Goal: Information Seeking & Learning: Learn about a topic

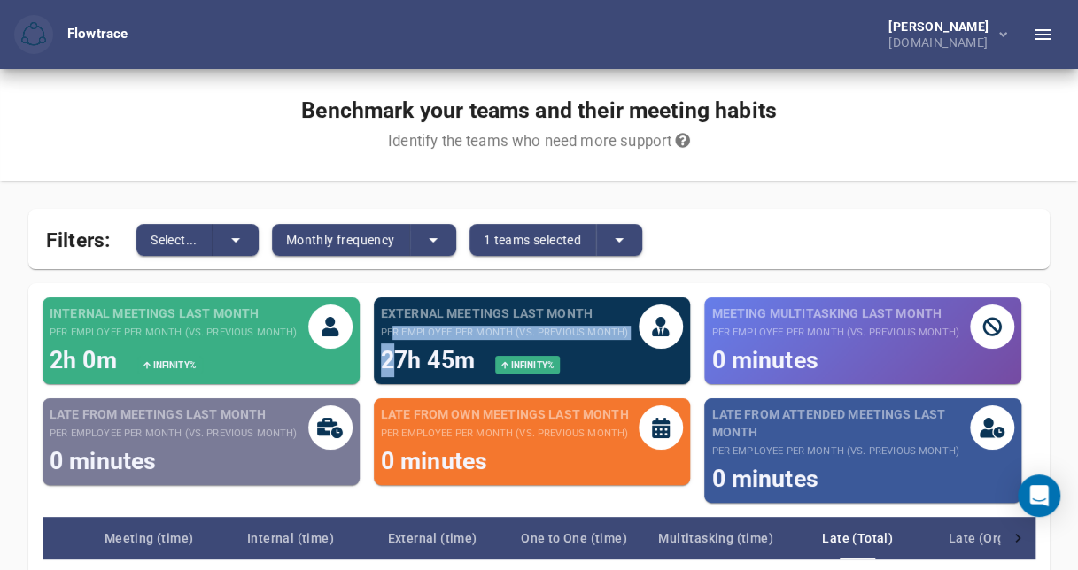
click at [386, 337] on div "External meetings last month per employee per month (vs. previous month) 27h 45…" at bounding box center [504, 341] width 247 height 73
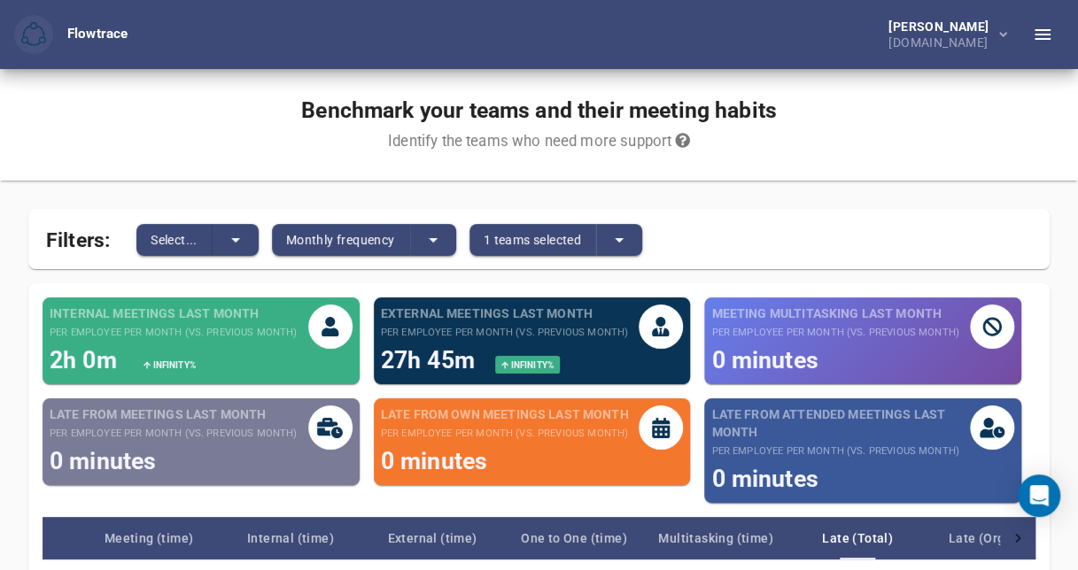
click at [702, 231] on div "Filters: Select... Monthly frequency 1 teams selected" at bounding box center [538, 239] width 1021 height 60
click at [528, 363] on span "Infinity %" at bounding box center [530, 366] width 45 height 10
click at [234, 239] on icon "split button" at bounding box center [235, 240] width 9 height 4
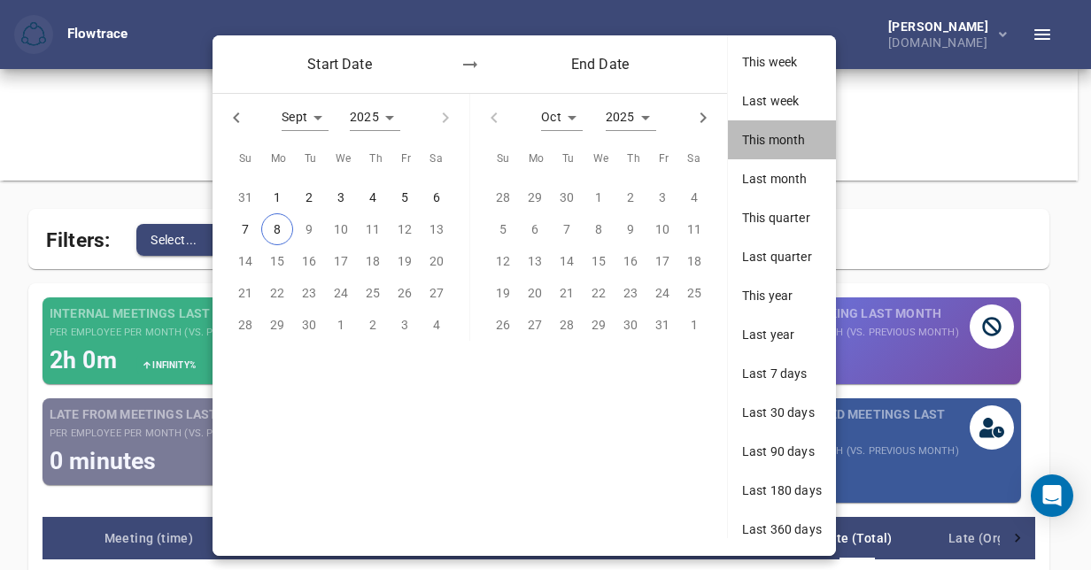
click at [770, 136] on span "This month" at bounding box center [782, 140] width 80 height 18
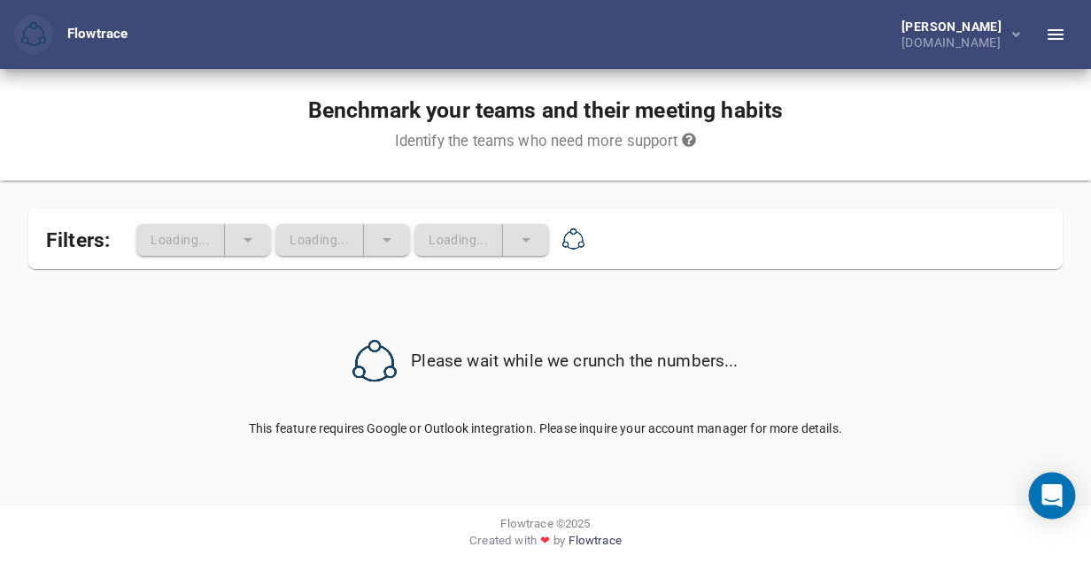
click at [1044, 501] on icon "Open Intercom Messenger" at bounding box center [1052, 496] width 20 height 23
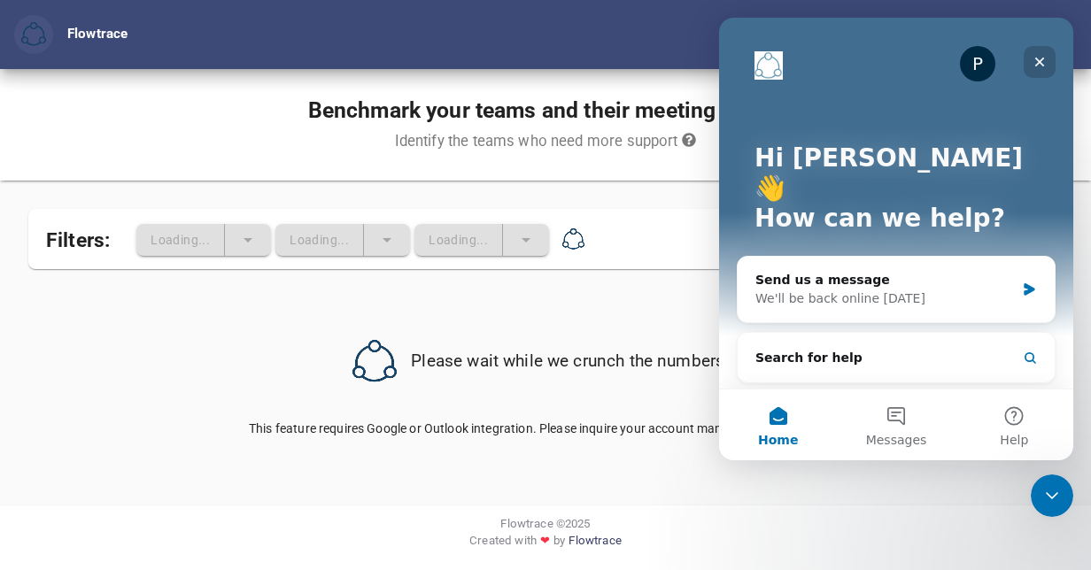
click at [1042, 63] on icon "Close" at bounding box center [1040, 62] width 14 height 14
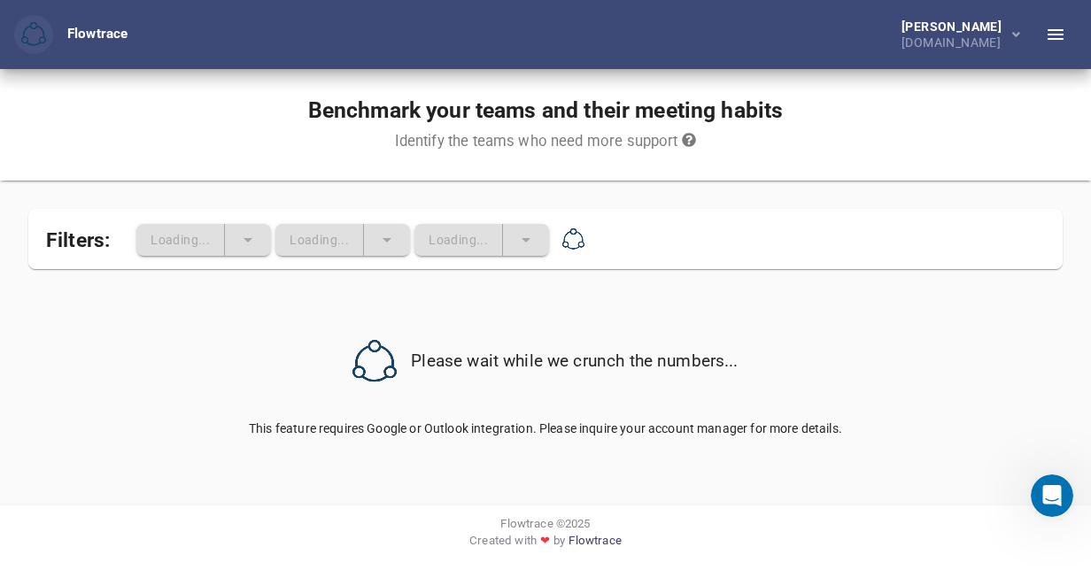
click at [692, 135] on icon at bounding box center [689, 140] width 14 height 14
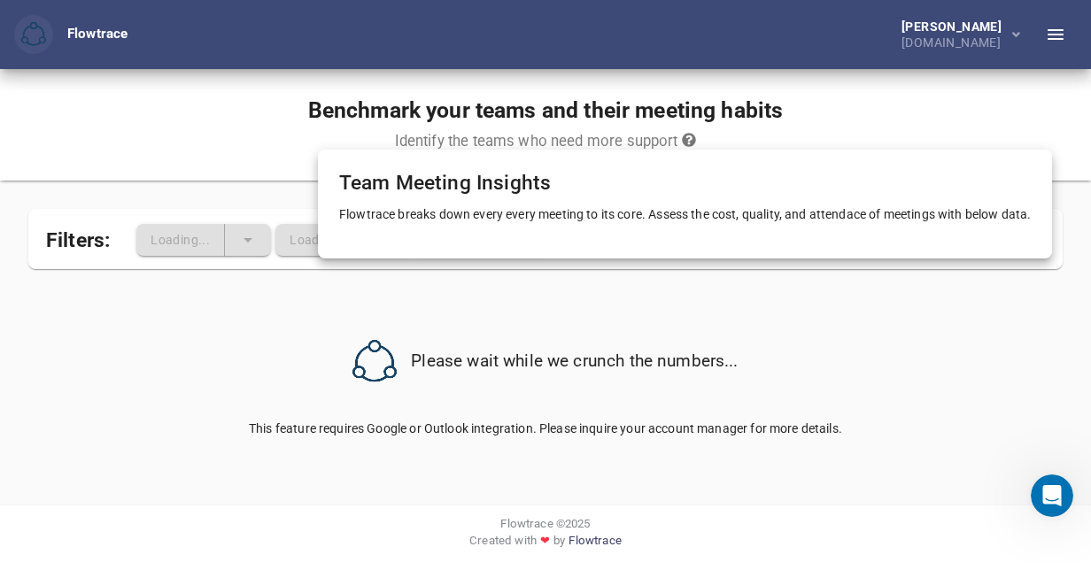
click at [508, 315] on div at bounding box center [545, 285] width 1091 height 570
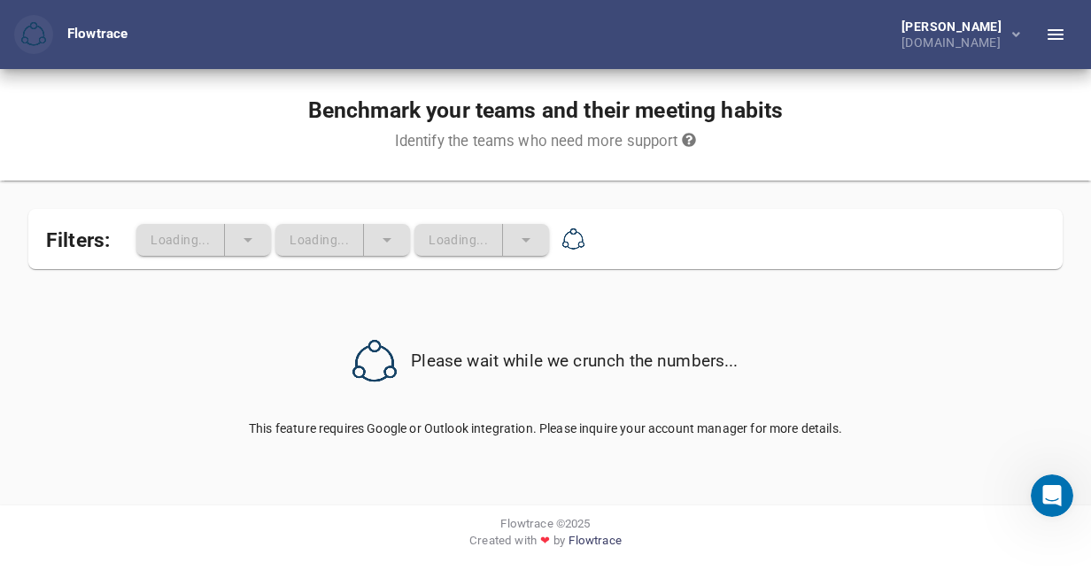
click at [252, 244] on div "Loading..." at bounding box center [203, 240] width 135 height 32
drag, startPoint x: 733, startPoint y: 361, endPoint x: 667, endPoint y: 380, distance: 69.0
click at [733, 361] on div "Please wait while we crunch the numbers..." at bounding box center [545, 362] width 921 height 44
drag, startPoint x: 630, startPoint y: 420, endPoint x: 597, endPoint y: 433, distance: 35.4
click at [629, 421] on center "This feature requires Google or Outlook integration. Please inquire your accoun…" at bounding box center [545, 429] width 1035 height 18
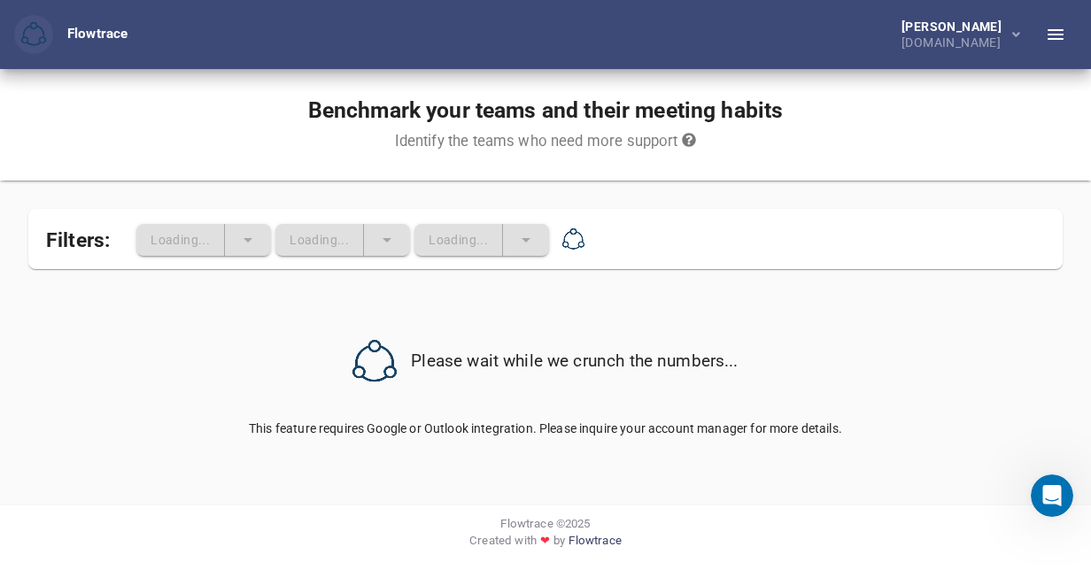
click at [487, 503] on div "Benchmark your teams and their meeting habits Identify the teams who need more …" at bounding box center [545, 287] width 1091 height 437
drag, startPoint x: 244, startPoint y: 427, endPoint x: 283, endPoint y: 432, distance: 38.5
click at [250, 427] on center "This feature requires Google or Outlook integration. Please inquire your accoun…" at bounding box center [545, 429] width 1035 height 18
click at [416, 444] on div "Benchmark your teams and their meeting habits Identify the teams who need more …" at bounding box center [545, 294] width 1035 height 394
click at [425, 438] on div "Benchmark your teams and their meeting habits Identify the teams who need more …" at bounding box center [545, 294] width 1035 height 394
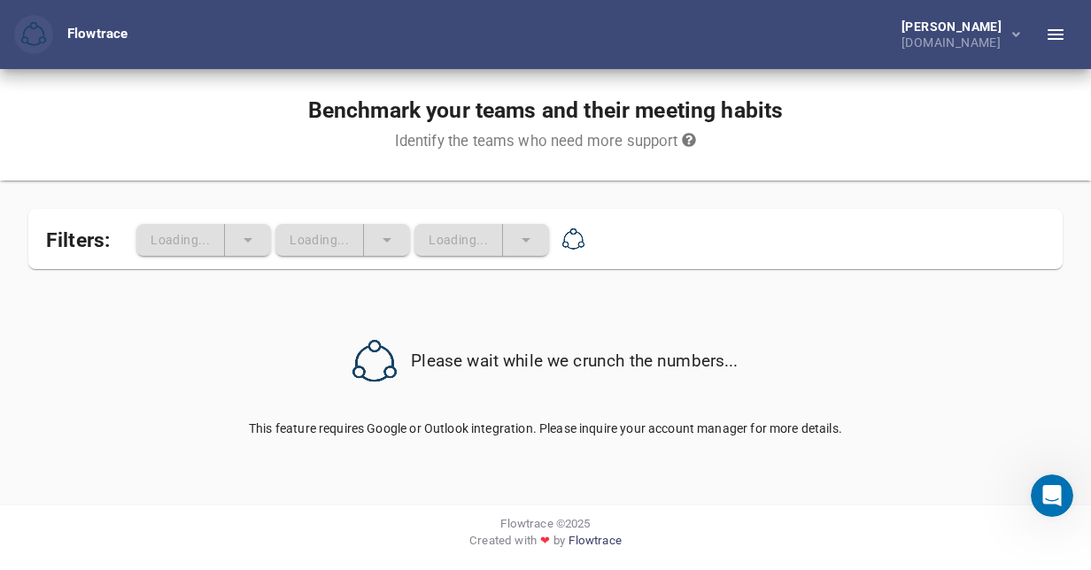
drag, startPoint x: 426, startPoint y: 436, endPoint x: 446, endPoint y: 434, distance: 20.5
click at [427, 435] on center "This feature requires Google or Outlook integration. Please inquire your accoun…" at bounding box center [545, 429] width 1035 height 18
click at [558, 431] on center "This feature requires Google or Outlook integration. Please inquire your accoun…" at bounding box center [545, 429] width 1035 height 18
drag, startPoint x: 558, startPoint y: 431, endPoint x: 696, endPoint y: 409, distance: 139.8
click at [696, 409] on div "Please wait while we crunch the numbers..." at bounding box center [545, 351] width 1035 height 136
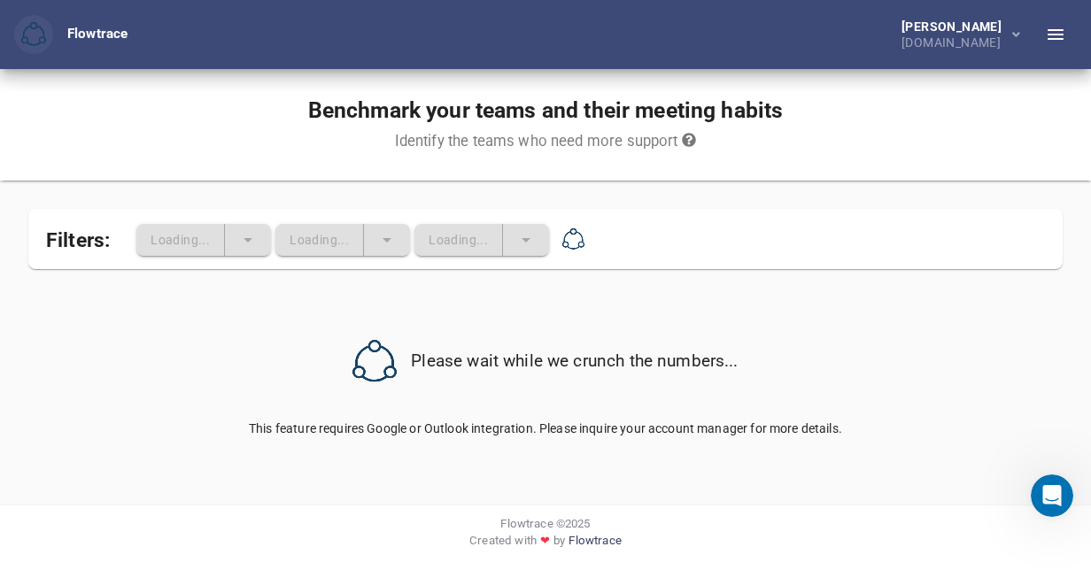
drag, startPoint x: 696, startPoint y: 409, endPoint x: 749, endPoint y: 295, distance: 125.7
click at [749, 295] on div "Please wait while we crunch the numbers..." at bounding box center [545, 351] width 1035 height 136
click at [729, 356] on div "Please wait while we crunch the numbers..." at bounding box center [545, 362] width 921 height 44
drag, startPoint x: 729, startPoint y: 356, endPoint x: 709, endPoint y: 360, distance: 20.7
click at [709, 360] on div "Please wait while we crunch the numbers..." at bounding box center [545, 362] width 921 height 44
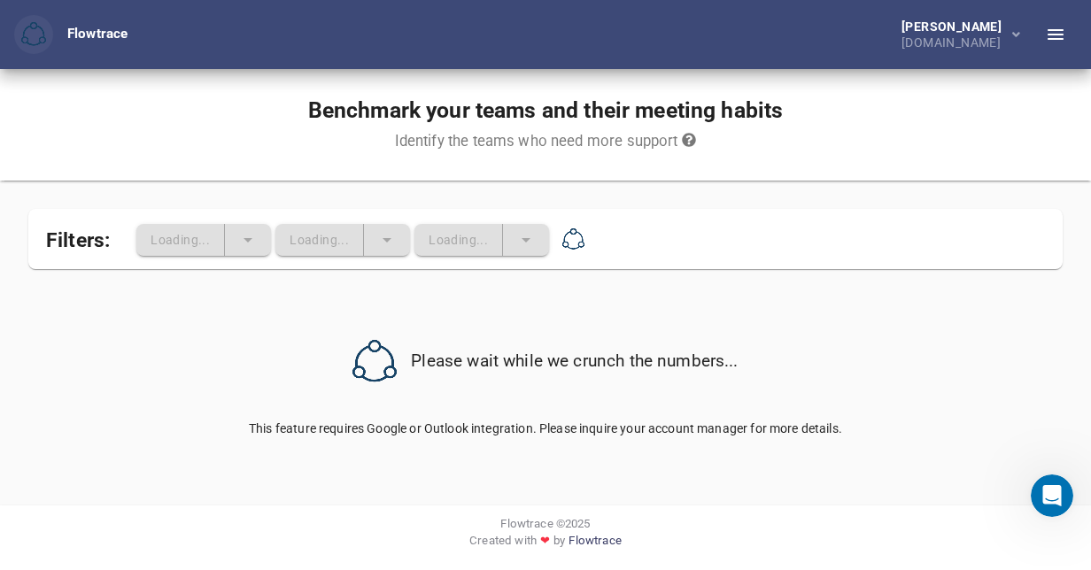
click at [710, 358] on div "Please wait while we crunch the numbers..." at bounding box center [545, 362] width 921 height 44
drag, startPoint x: 737, startPoint y: 361, endPoint x: 883, endPoint y: 384, distance: 148.0
click at [883, 384] on div "Please wait while we crunch the numbers..." at bounding box center [545, 362] width 921 height 44
click at [1059, 32] on icon "button" at bounding box center [1055, 34] width 21 height 21
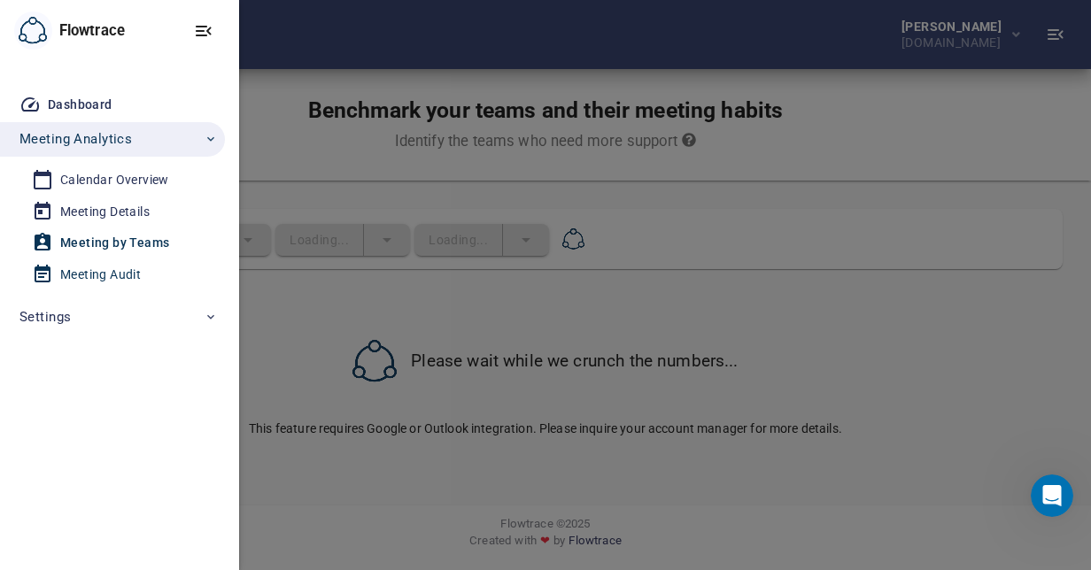
click at [92, 273] on div "Meeting Audit" at bounding box center [100, 275] width 81 height 22
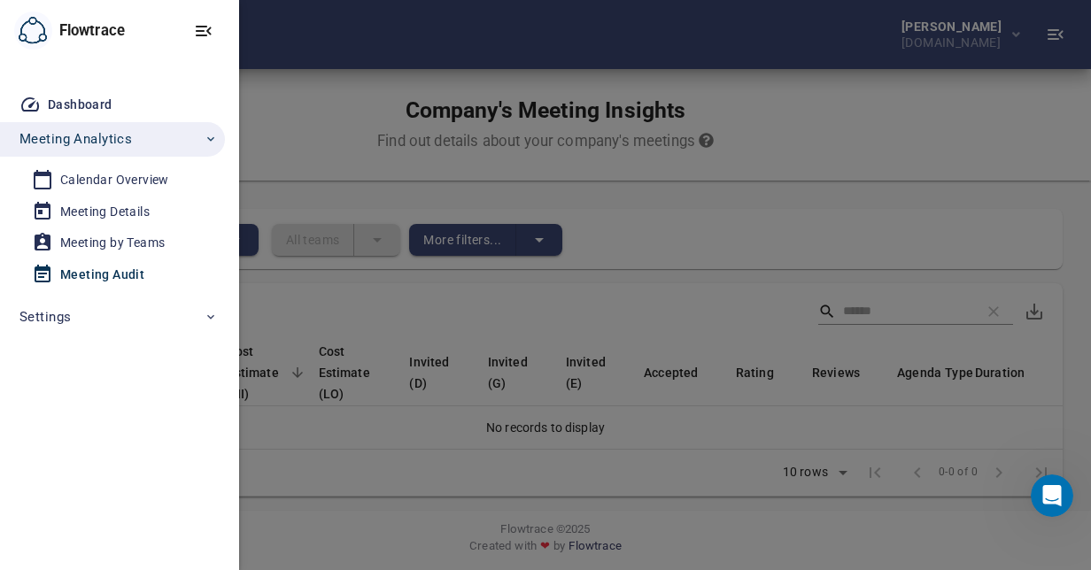
click at [469, 340] on div at bounding box center [545, 285] width 1091 height 570
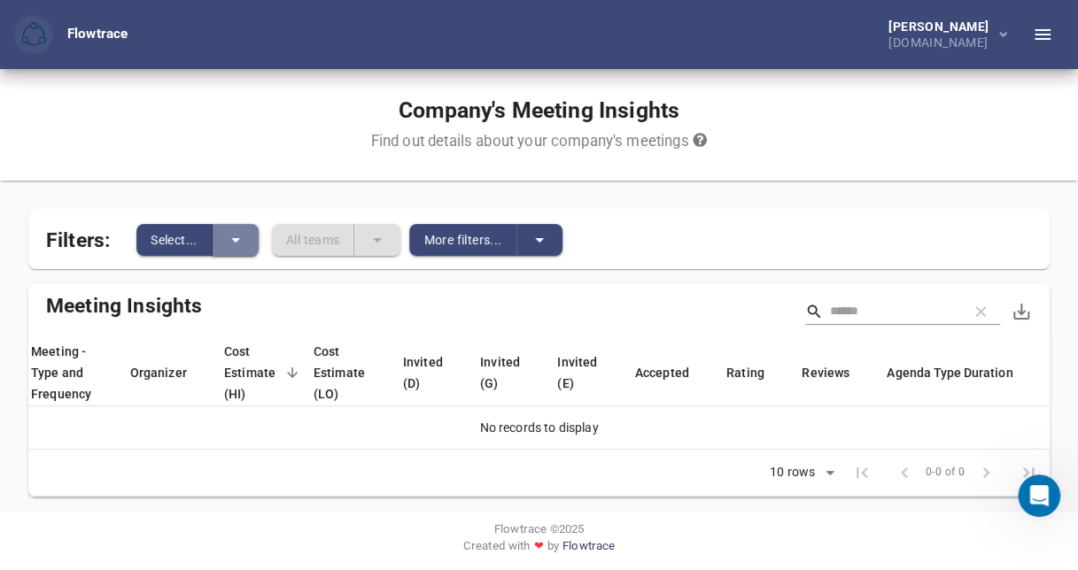
click at [241, 236] on icon "split button" at bounding box center [235, 239] width 21 height 21
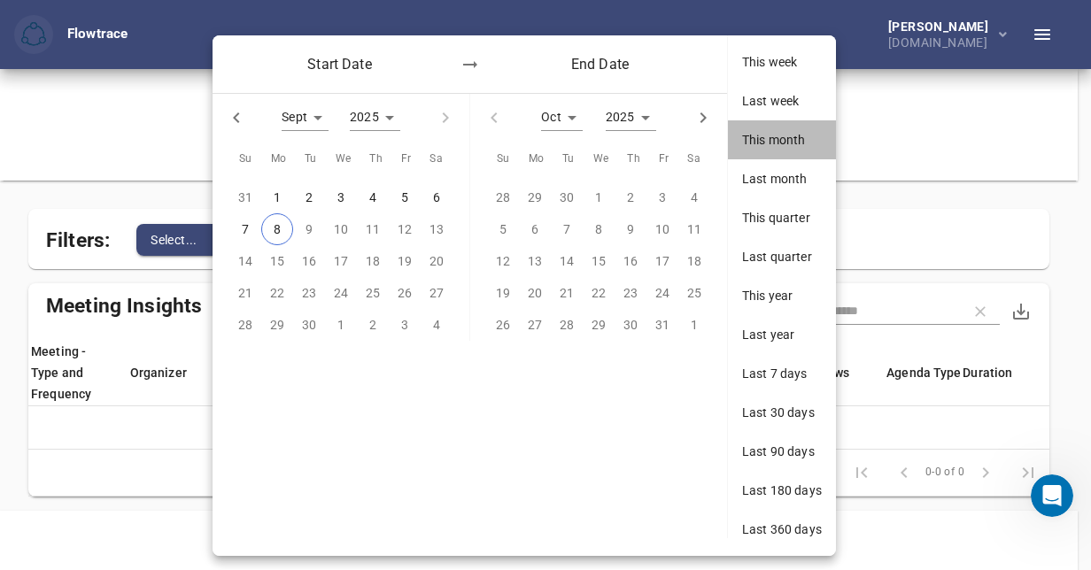
drag, startPoint x: 772, startPoint y: 135, endPoint x: 733, endPoint y: 142, distance: 39.6
click at [771, 135] on span "This month" at bounding box center [782, 140] width 80 height 18
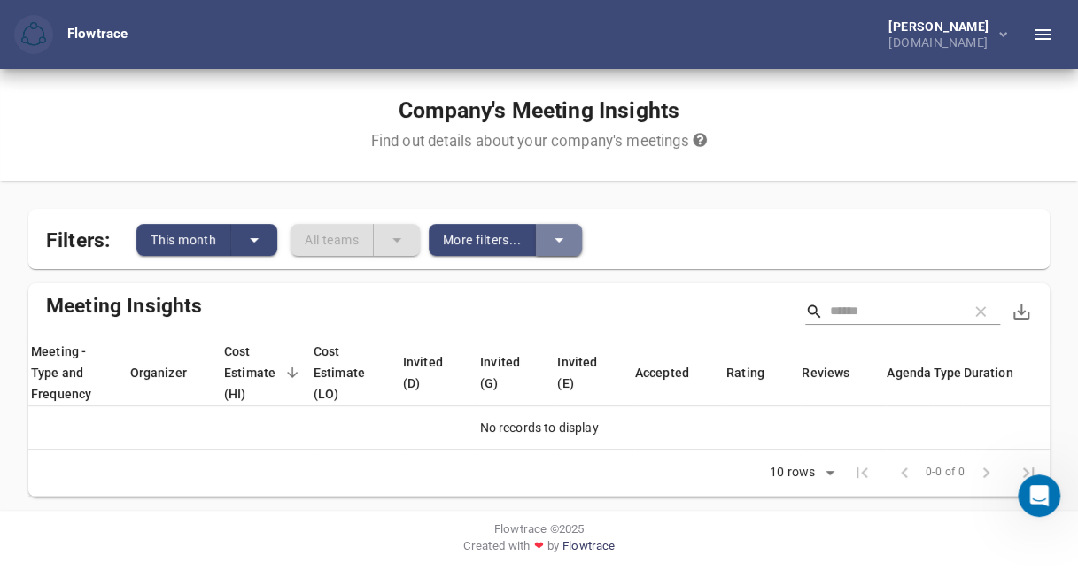
click at [560, 241] on icon "split button" at bounding box center [559, 240] width 9 height 4
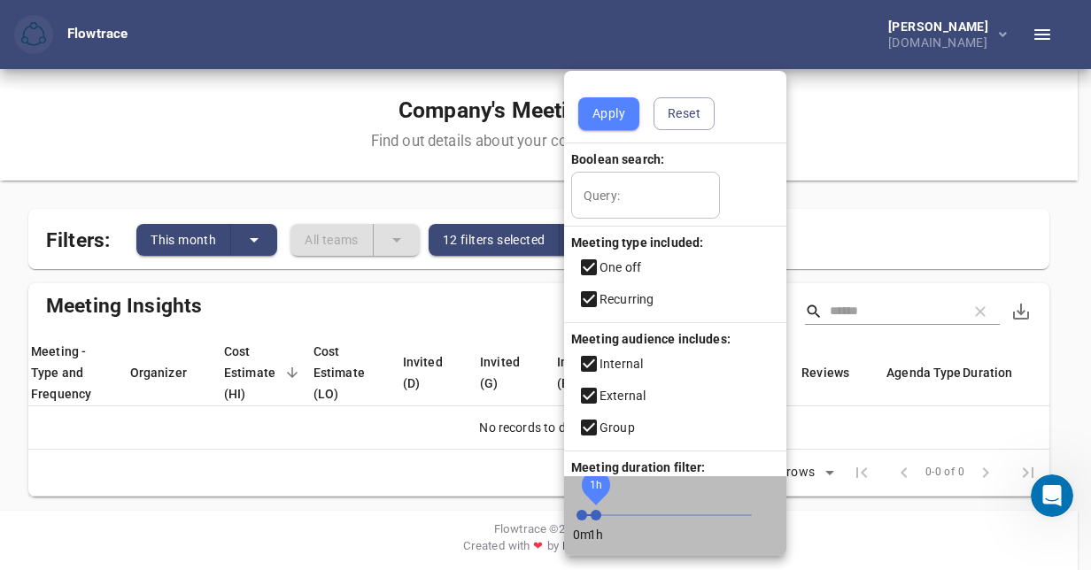
drag, startPoint x: 718, startPoint y: 517, endPoint x: 596, endPoint y: 524, distance: 121.5
click at [596, 521] on span "1h" at bounding box center [596, 515] width 11 height 11
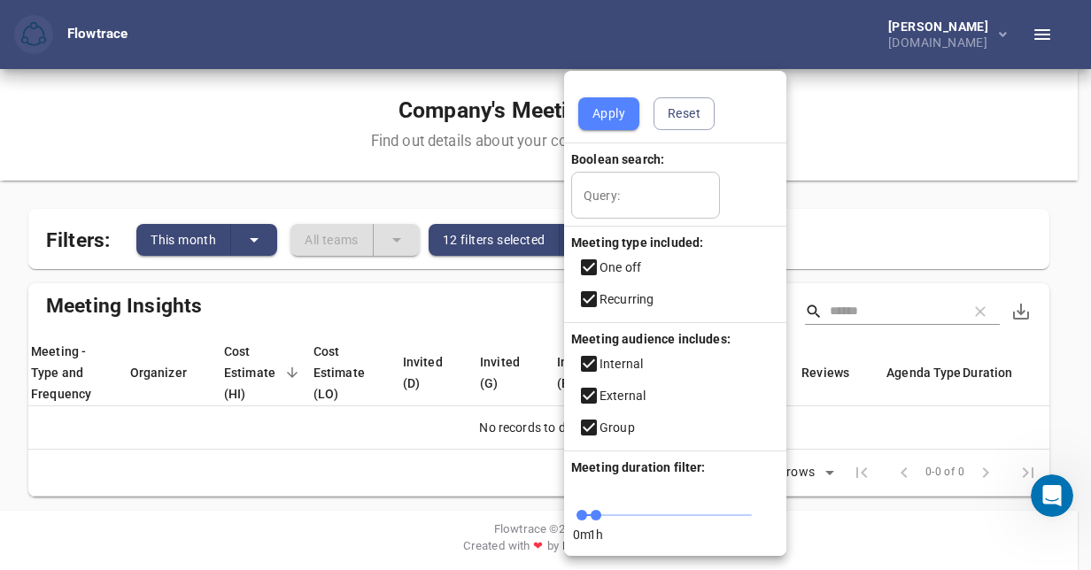
click at [599, 116] on span "Apply" at bounding box center [609, 114] width 33 height 22
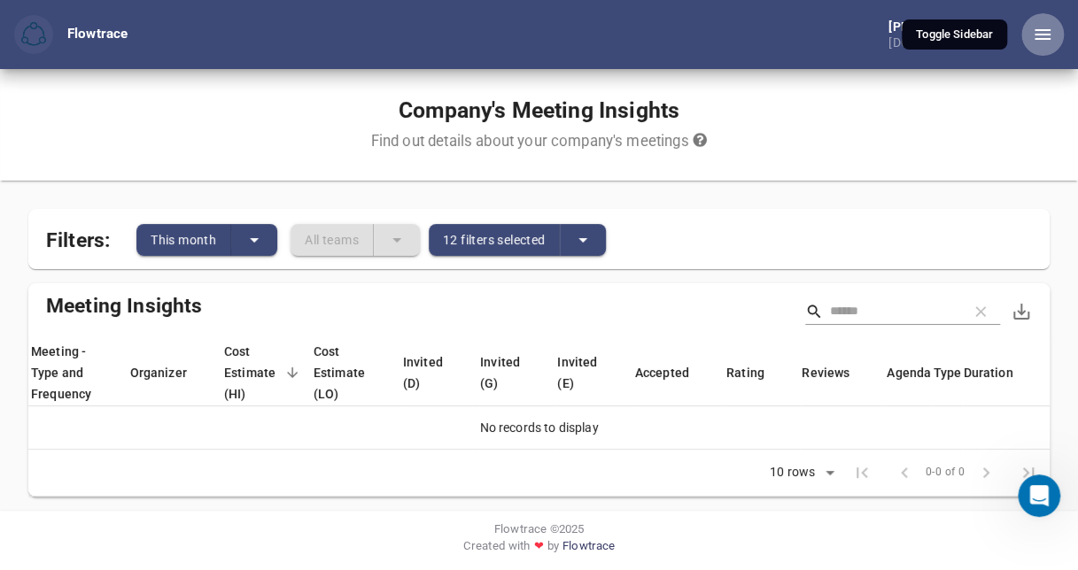
click at [1046, 35] on icon "button" at bounding box center [1043, 34] width 16 height 11
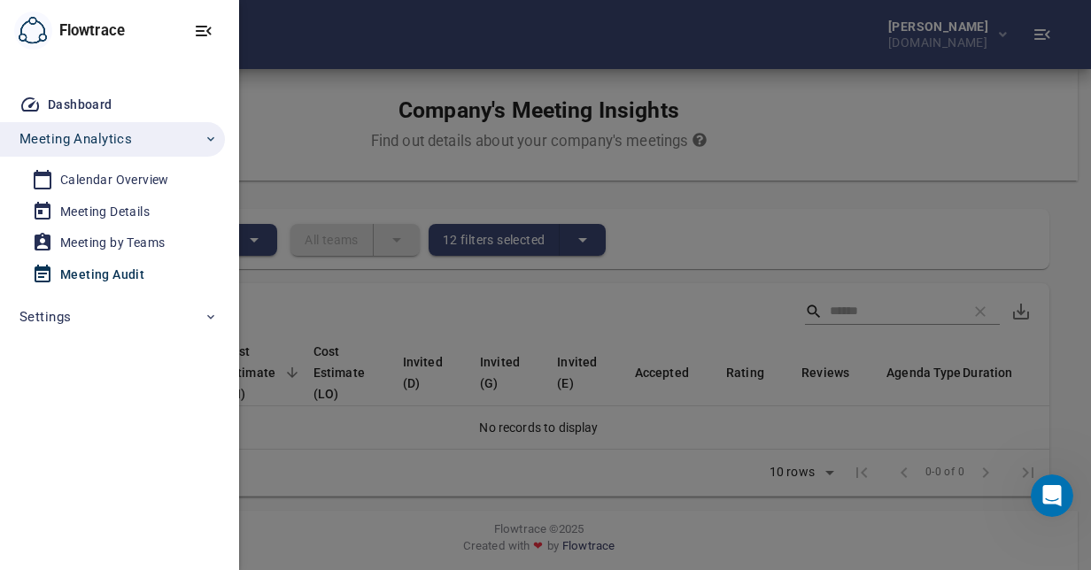
click at [833, 113] on div at bounding box center [545, 285] width 1091 height 570
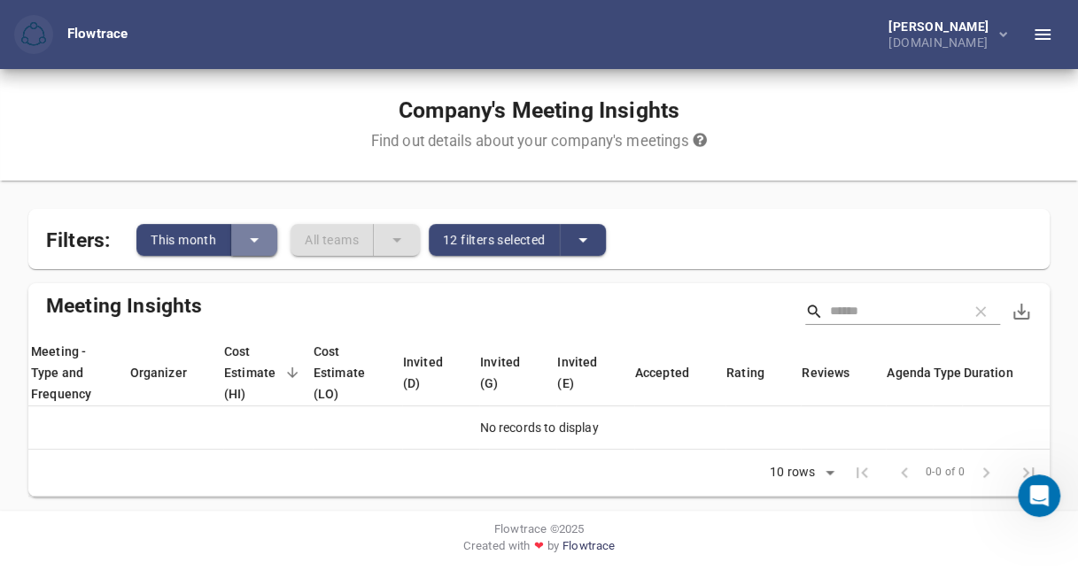
click at [252, 237] on icon "split button" at bounding box center [254, 239] width 21 height 21
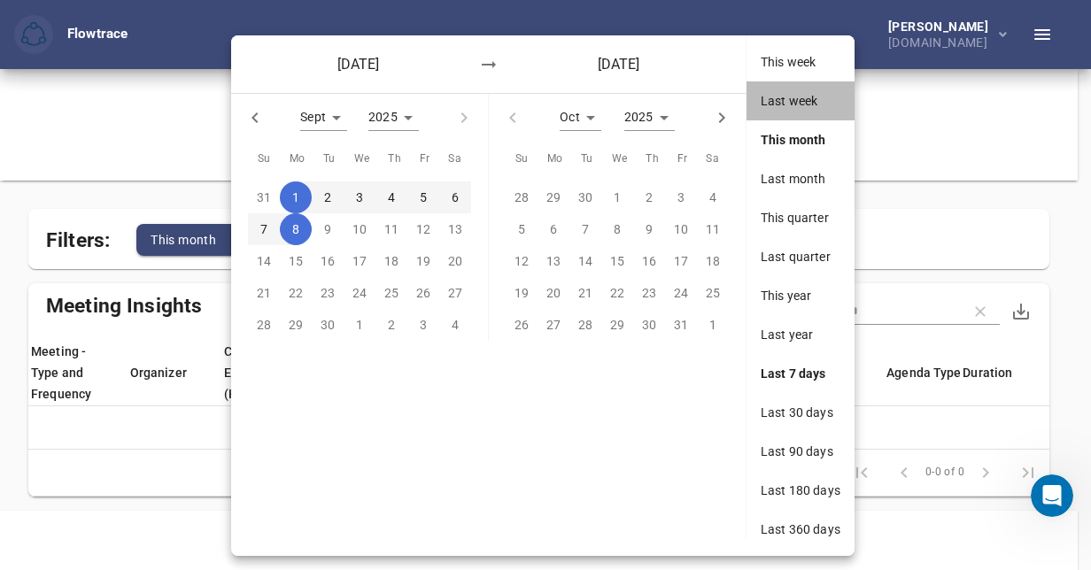
click at [803, 103] on span "Last week" at bounding box center [801, 101] width 80 height 18
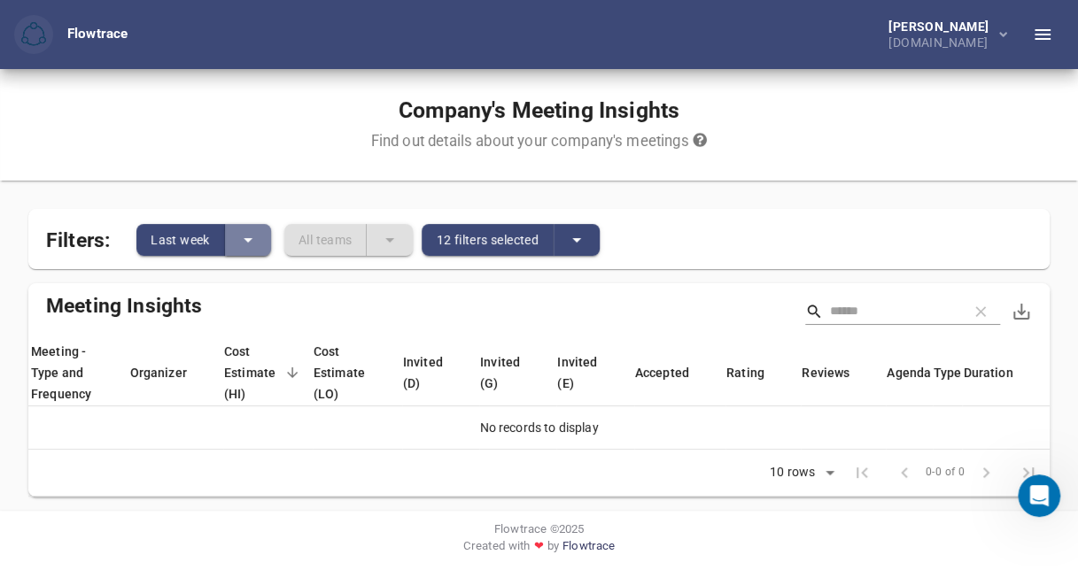
click at [244, 237] on icon "split button" at bounding box center [247, 239] width 21 height 21
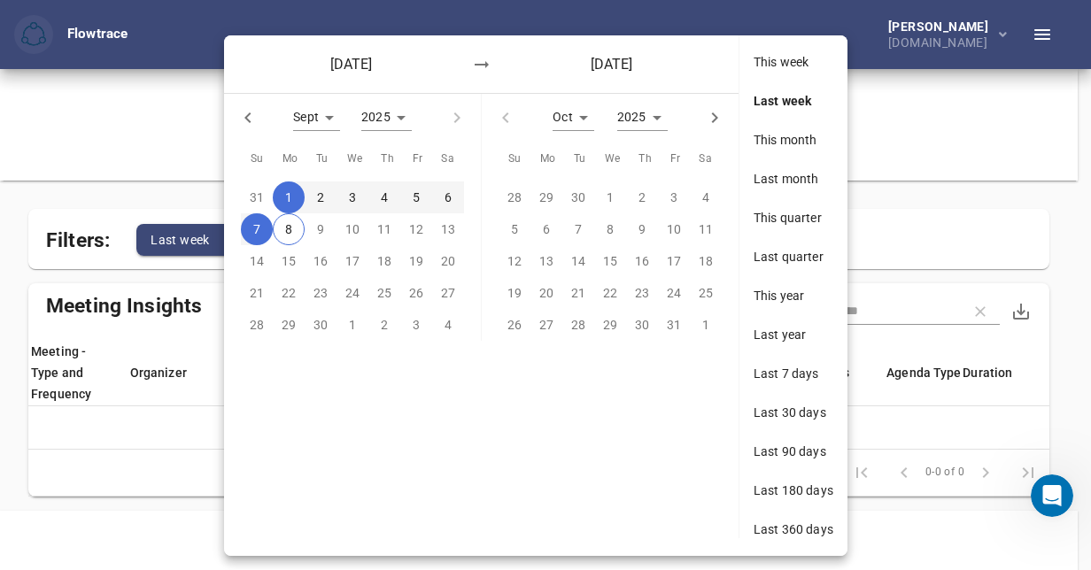
click at [801, 181] on span "Last month" at bounding box center [794, 179] width 80 height 18
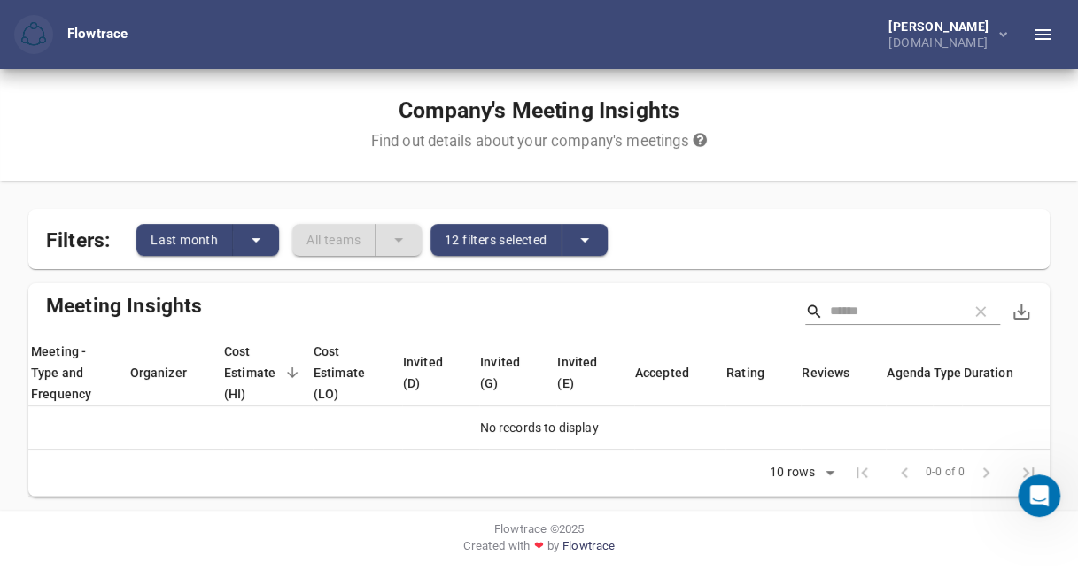
click at [1051, 33] on icon "button" at bounding box center [1042, 34] width 21 height 21
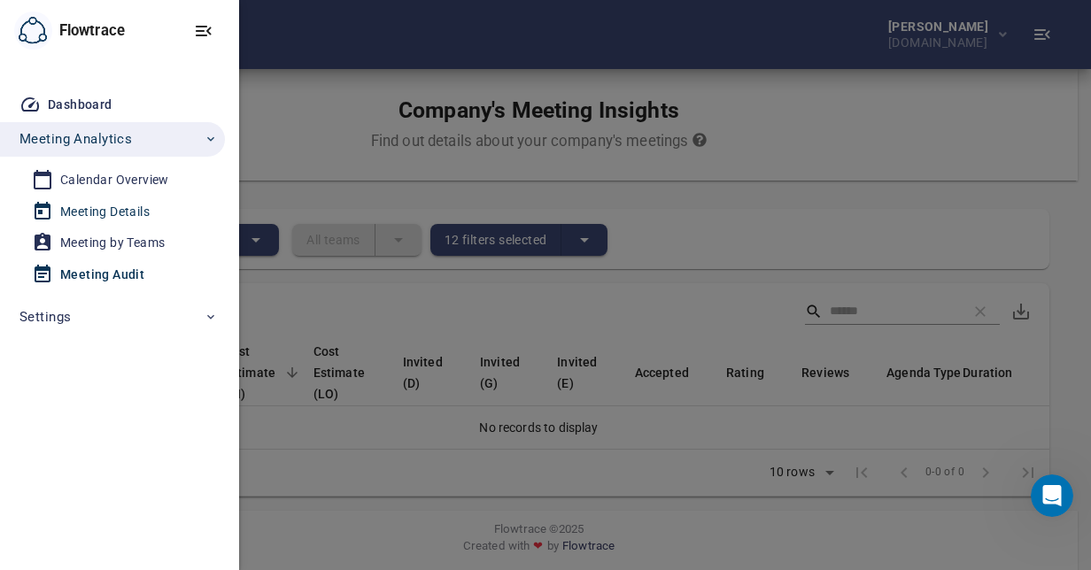
click at [86, 216] on div "Meeting Details" at bounding box center [104, 212] width 89 height 22
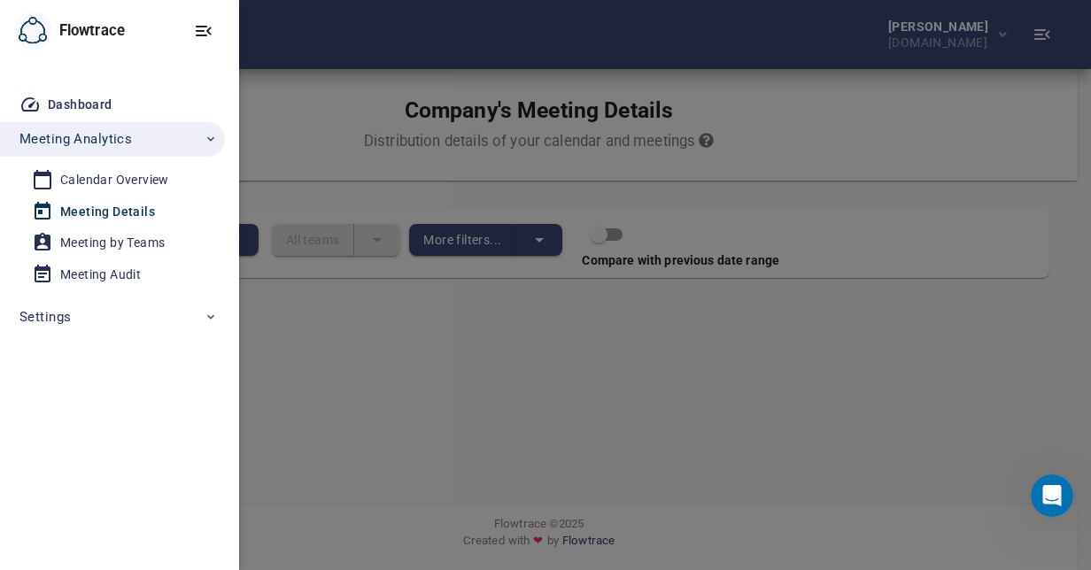
click at [402, 337] on div at bounding box center [545, 285] width 1091 height 570
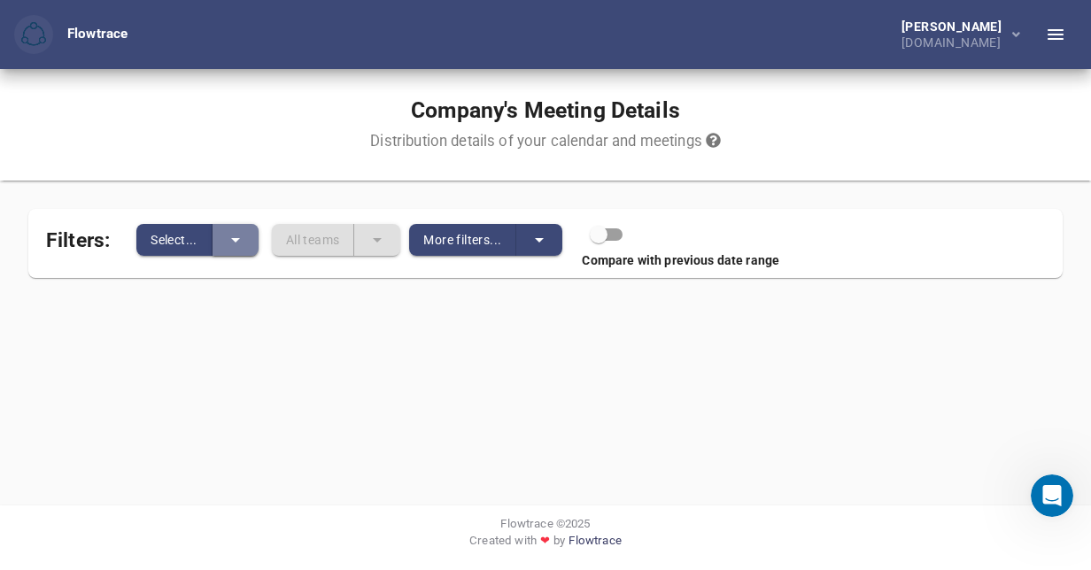
click at [239, 236] on icon "split button" at bounding box center [235, 239] width 21 height 21
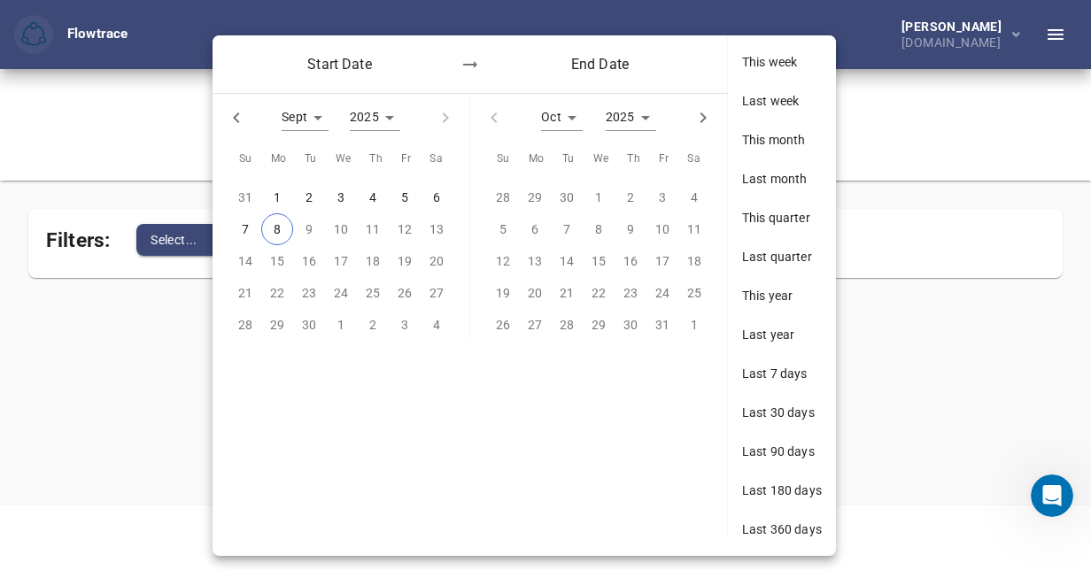
click at [235, 241] on button "7" at bounding box center [245, 229] width 32 height 32
click at [58, 317] on div at bounding box center [545, 285] width 1091 height 570
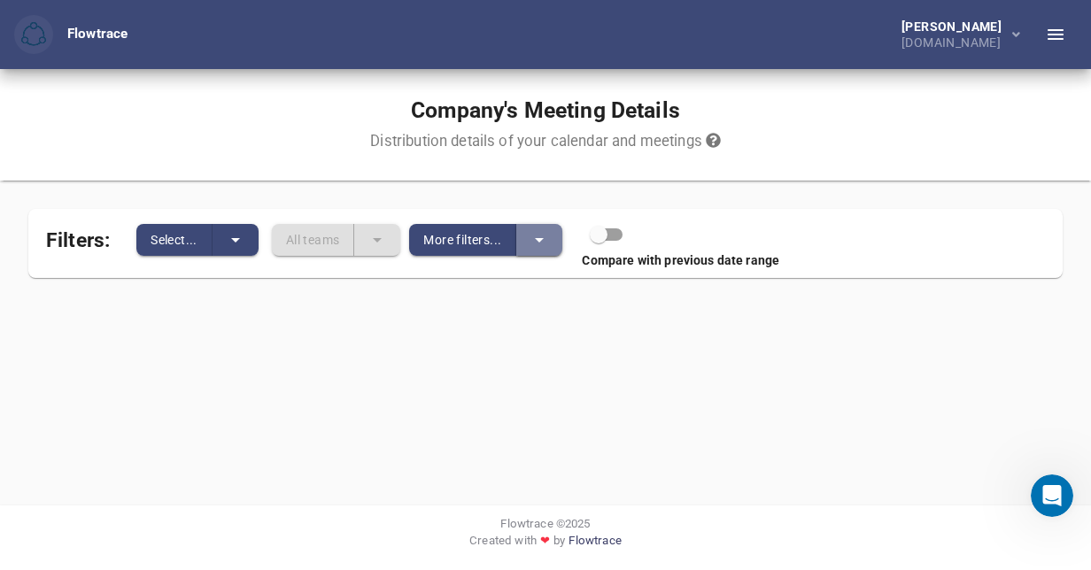
click at [537, 241] on icon "split button" at bounding box center [539, 239] width 21 height 21
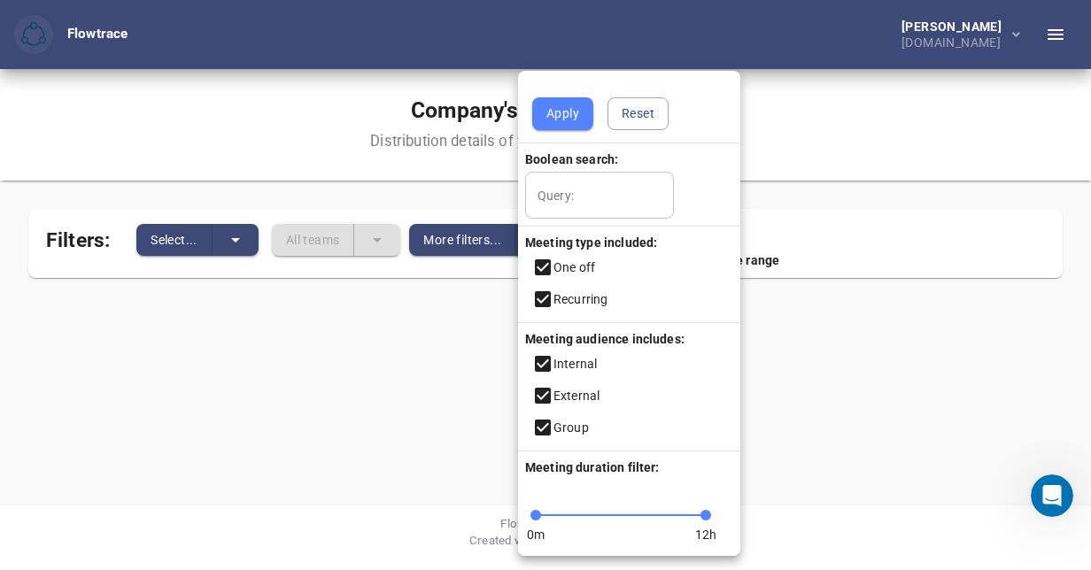
click at [537, 241] on span "Meeting type included:" at bounding box center [587, 243] width 139 height 14
click at [240, 237] on div at bounding box center [545, 285] width 1091 height 570
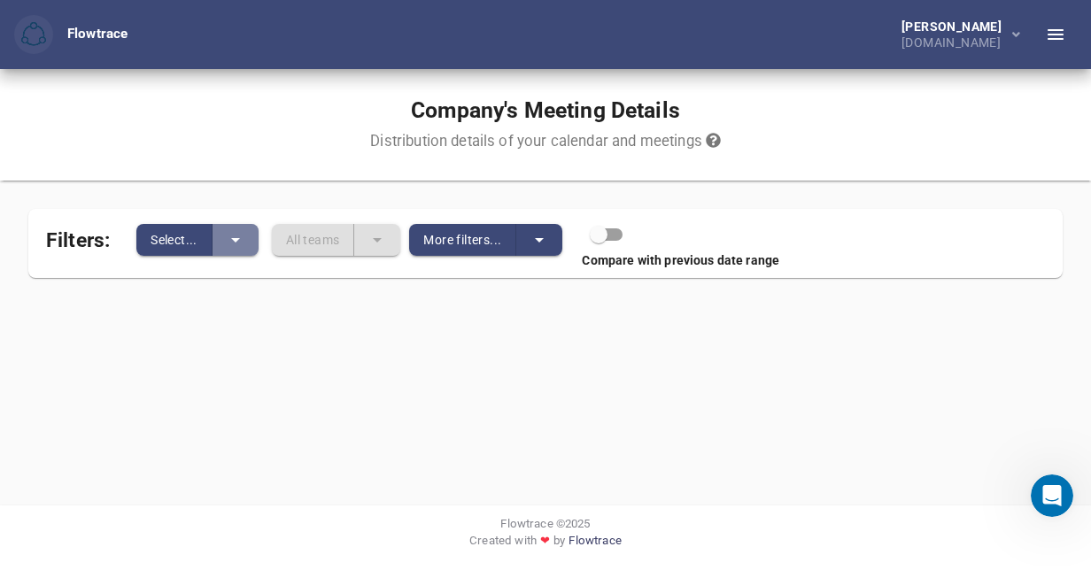
click at [241, 237] on icon "split button" at bounding box center [235, 239] width 21 height 21
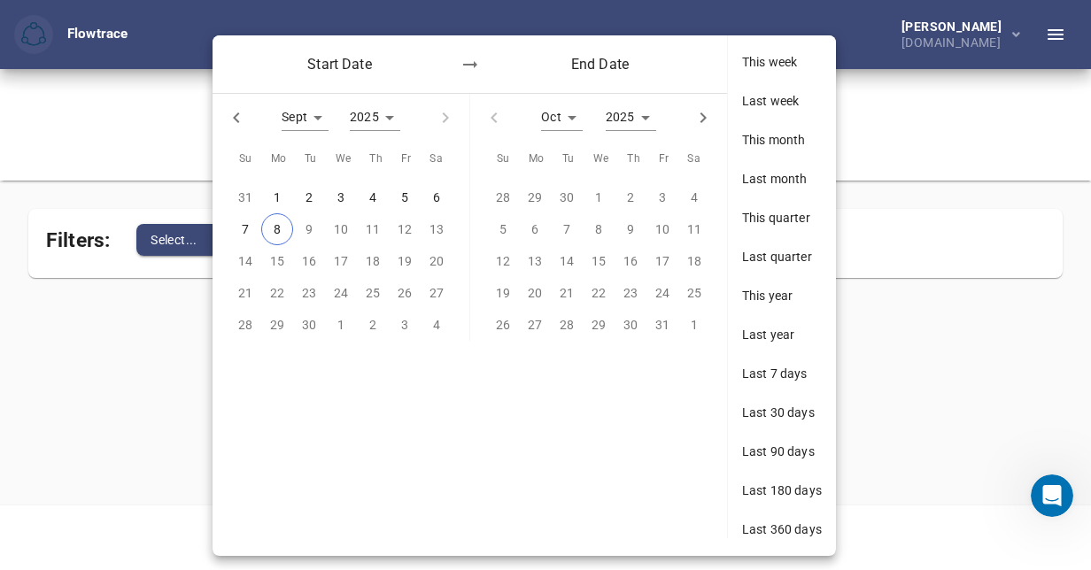
drag, startPoint x: 933, startPoint y: 383, endPoint x: 937, endPoint y: 278, distance: 104.6
click at [933, 383] on div at bounding box center [545, 285] width 1091 height 570
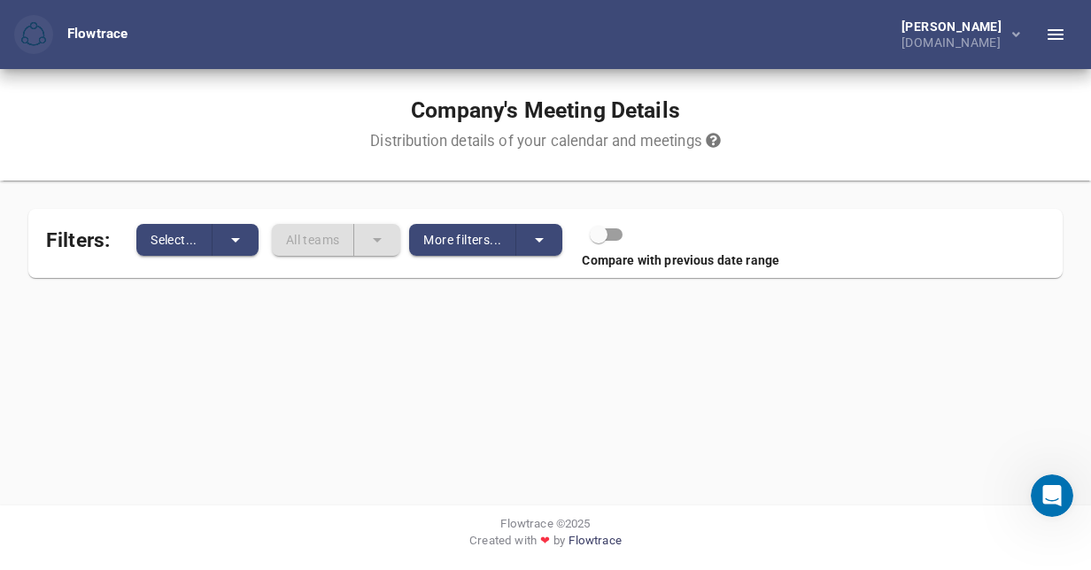
click at [1050, 27] on button "button" at bounding box center [1056, 34] width 43 height 43
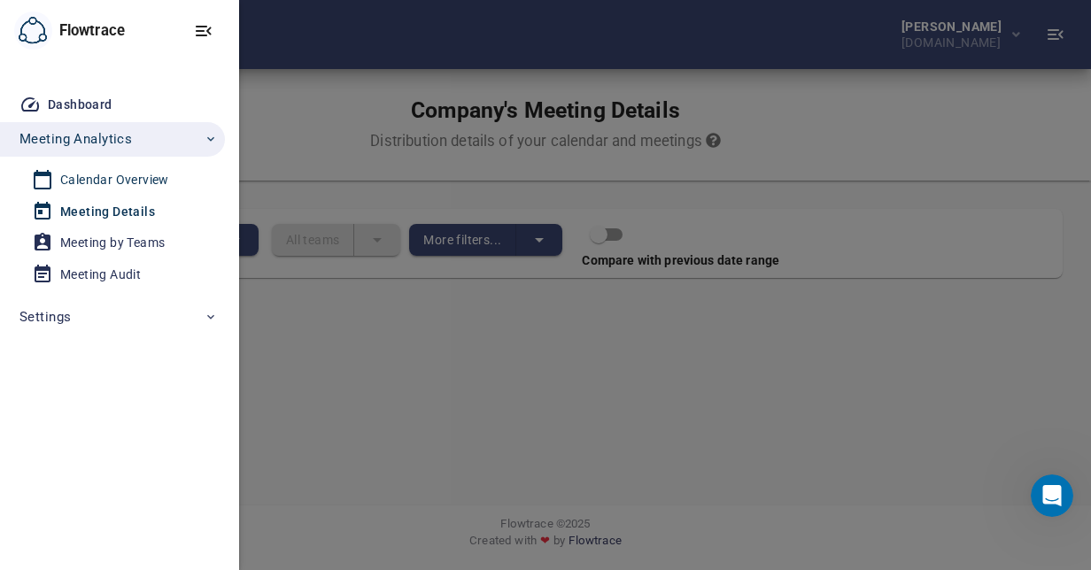
click at [115, 180] on div "Calendar Overview" at bounding box center [114, 180] width 109 height 22
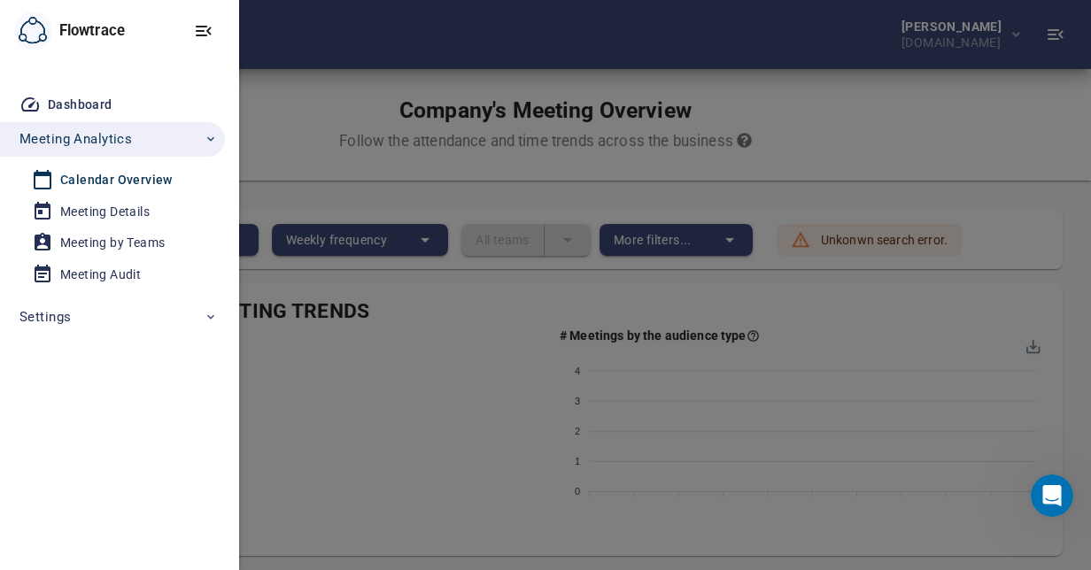
click at [320, 313] on div at bounding box center [545, 285] width 1091 height 570
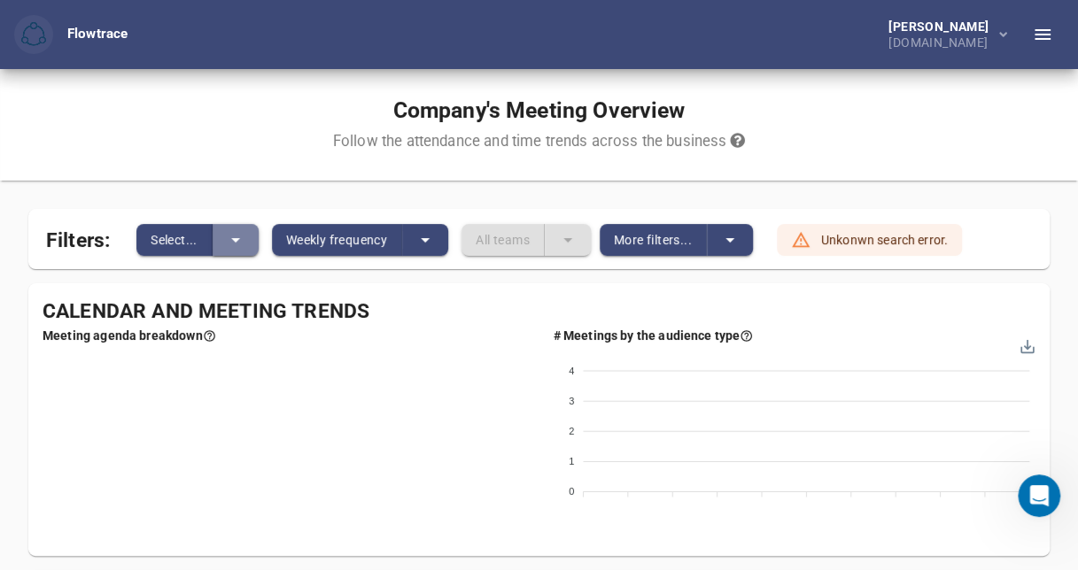
click at [247, 239] on button "split button" at bounding box center [236, 240] width 46 height 32
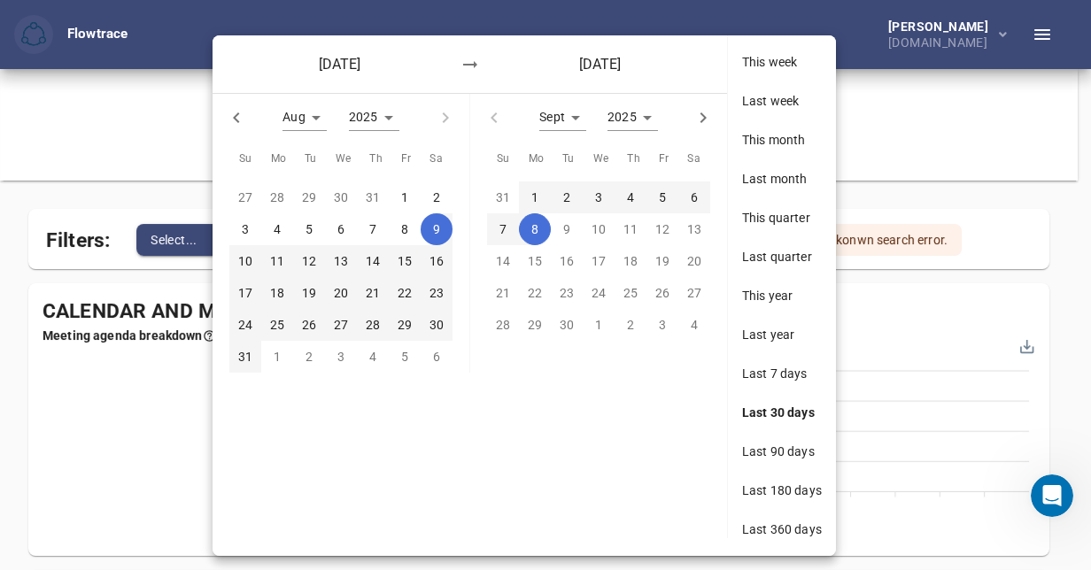
click at [137, 373] on div at bounding box center [545, 285] width 1091 height 570
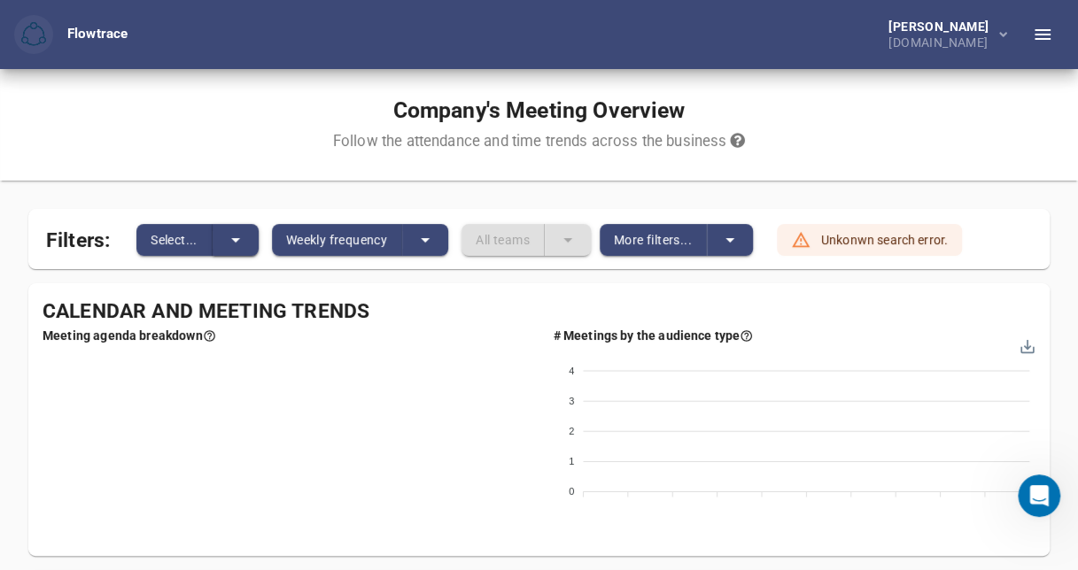
click at [233, 241] on icon "split button" at bounding box center [235, 239] width 21 height 21
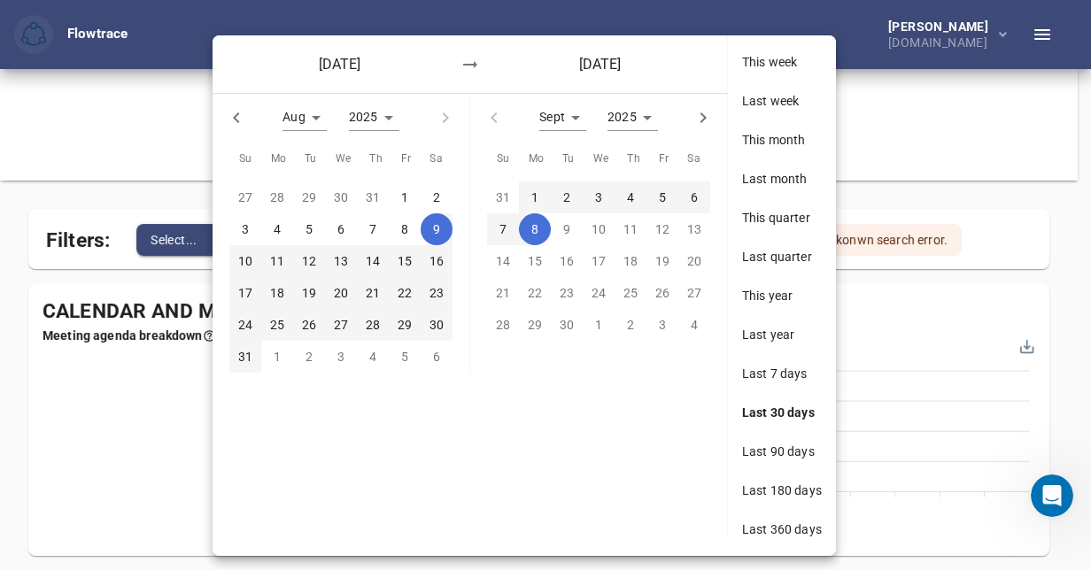
click at [768, 414] on span "Last 30 days" at bounding box center [782, 413] width 80 height 18
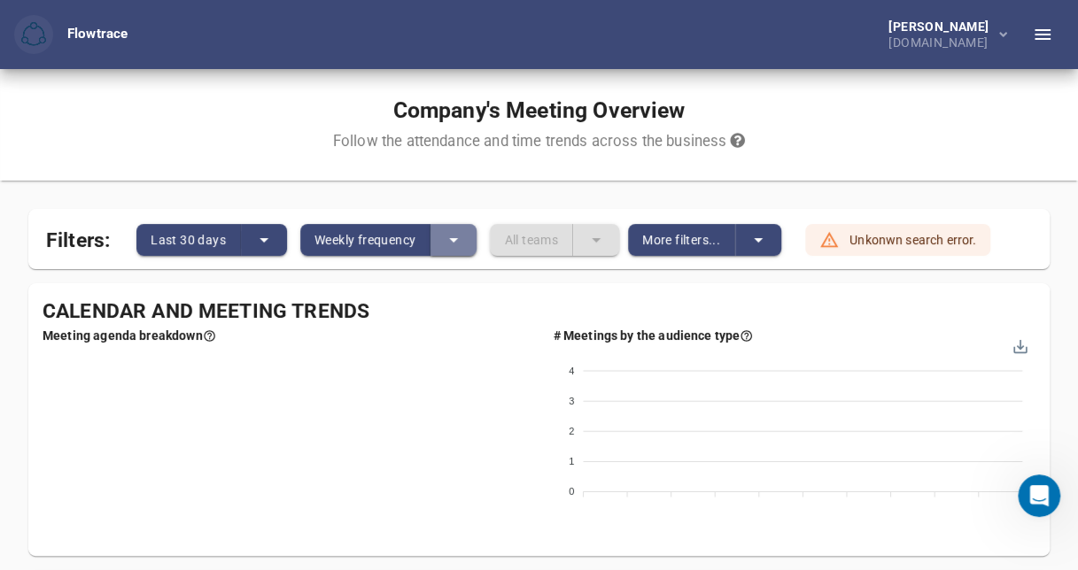
click at [451, 239] on icon "split button" at bounding box center [453, 240] width 9 height 4
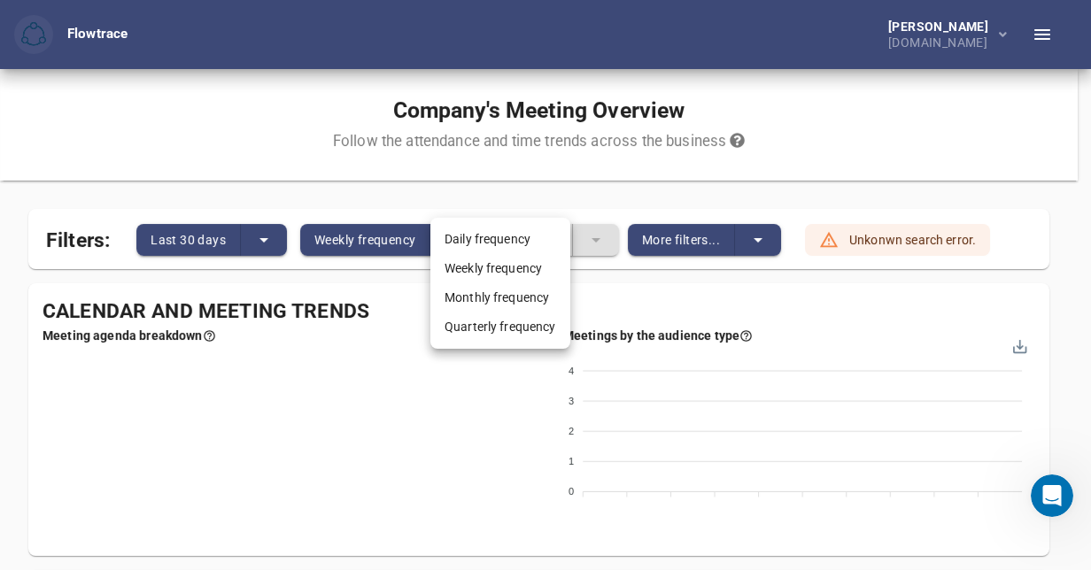
click at [436, 449] on div at bounding box center [545, 285] width 1091 height 570
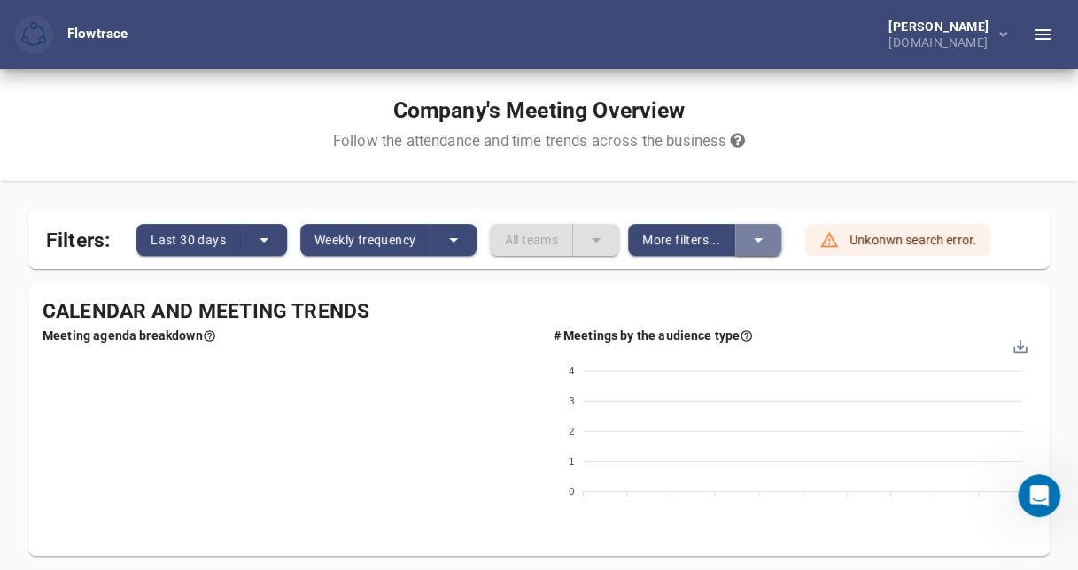
click at [765, 237] on icon "split button" at bounding box center [758, 239] width 21 height 21
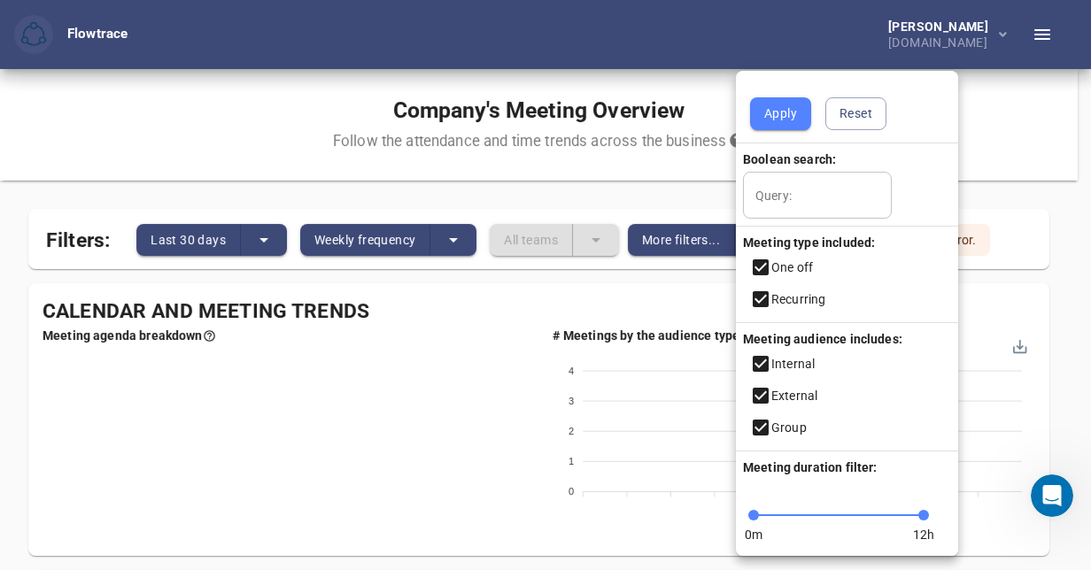
click at [765, 237] on span "Meeting type included:" at bounding box center [805, 243] width 139 height 14
click at [476, 351] on div at bounding box center [545, 285] width 1091 height 570
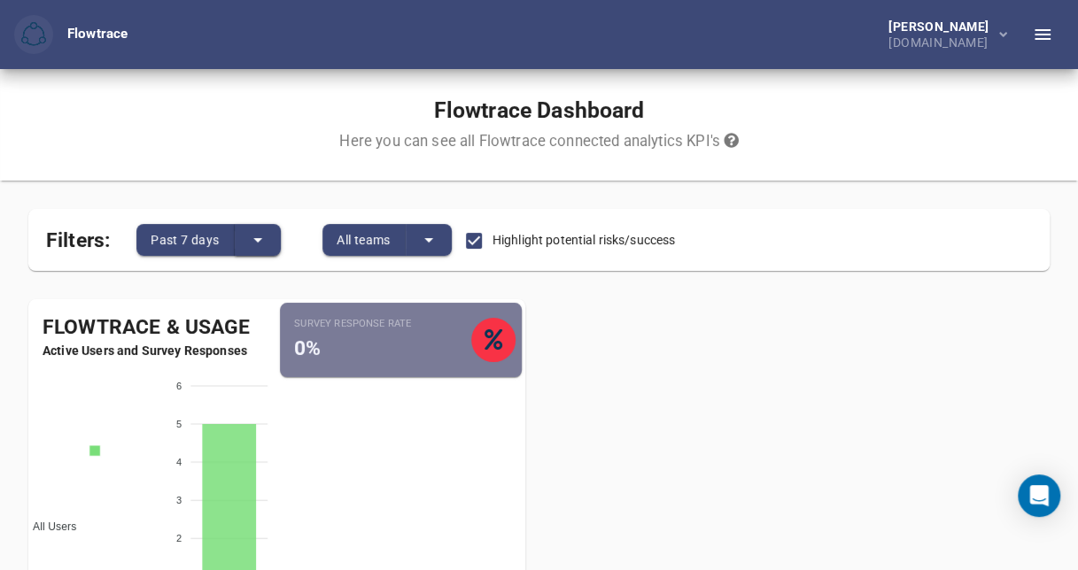
click at [262, 235] on icon "split button" at bounding box center [257, 239] width 21 height 21
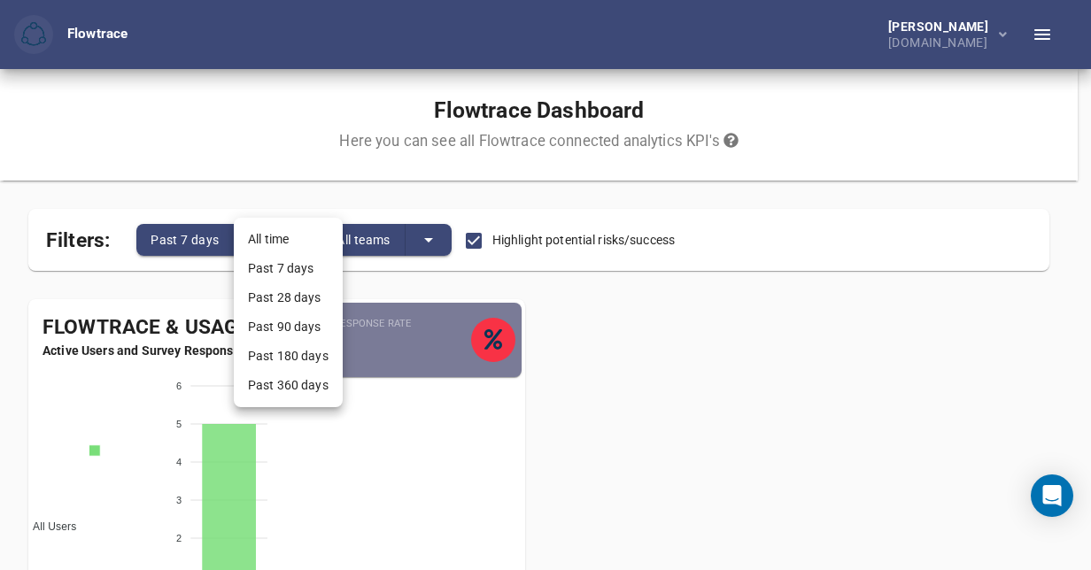
click at [276, 294] on li "Past 28 days" at bounding box center [288, 297] width 109 height 29
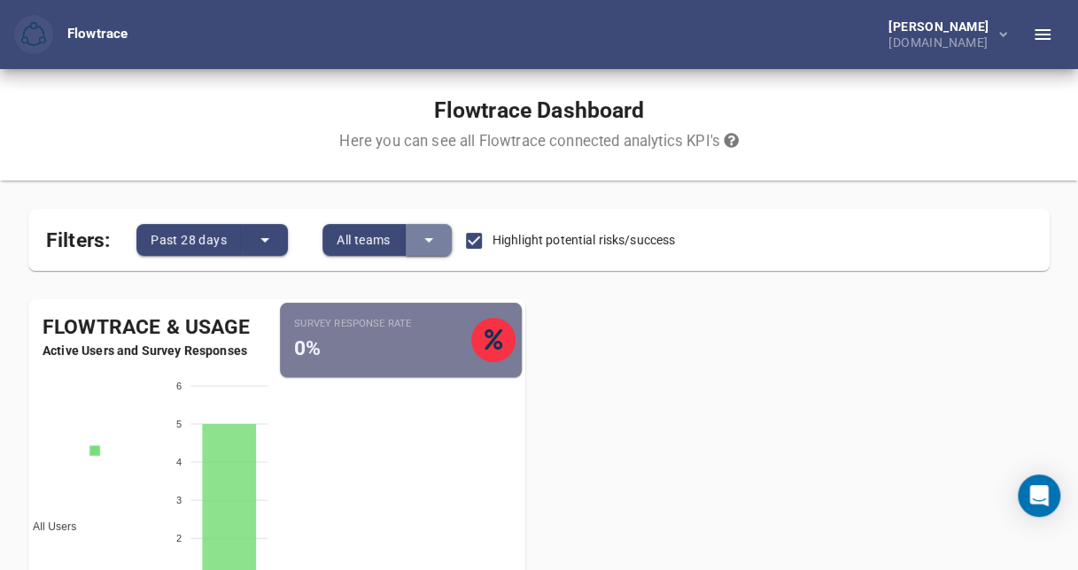
click at [433, 238] on icon "split button" at bounding box center [428, 240] width 9 height 4
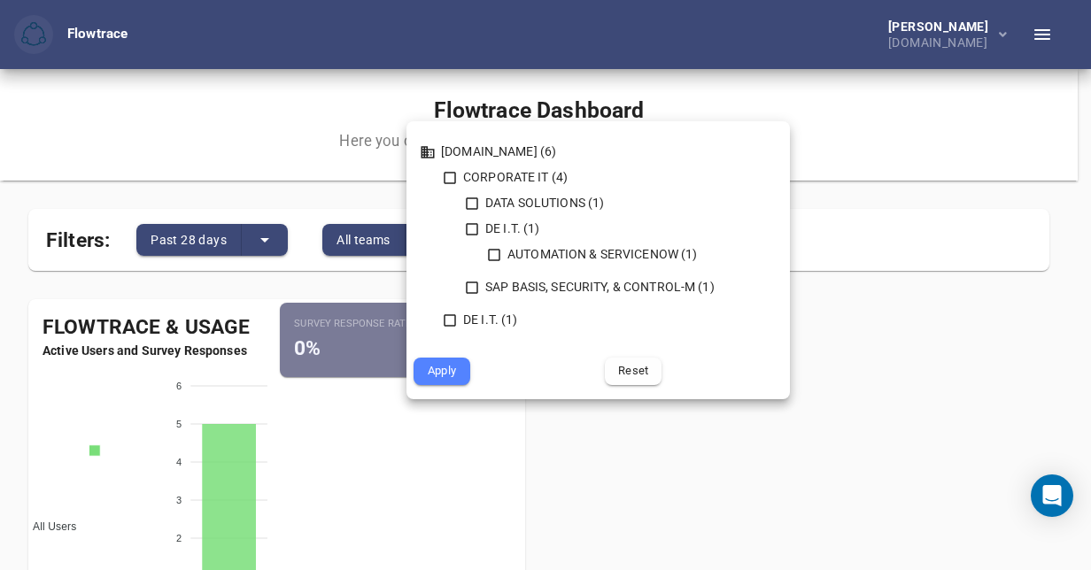
click at [486, 443] on div at bounding box center [545, 285] width 1091 height 570
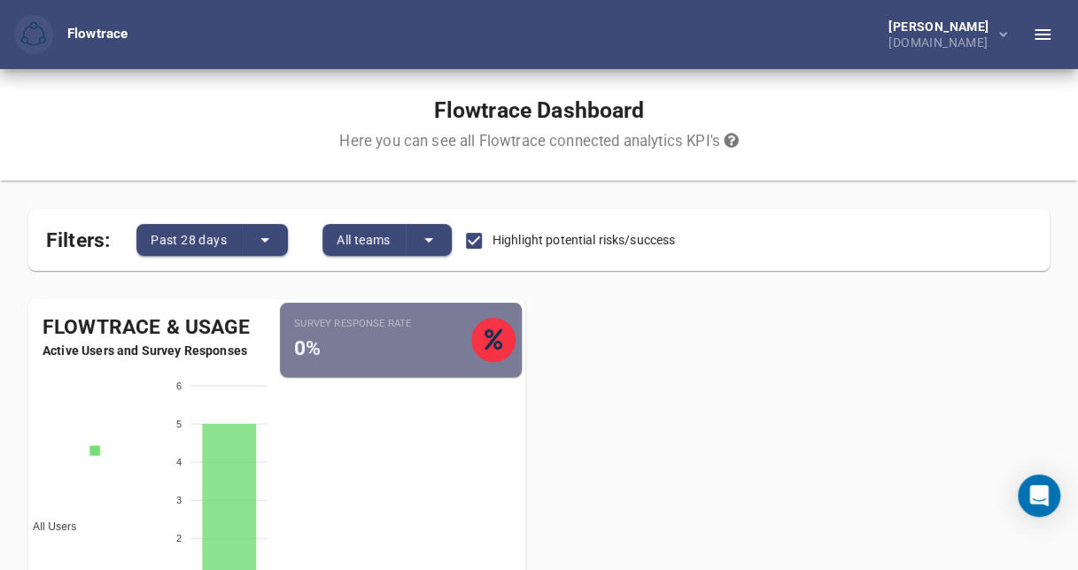
click at [733, 144] on icon at bounding box center [731, 140] width 14 height 14
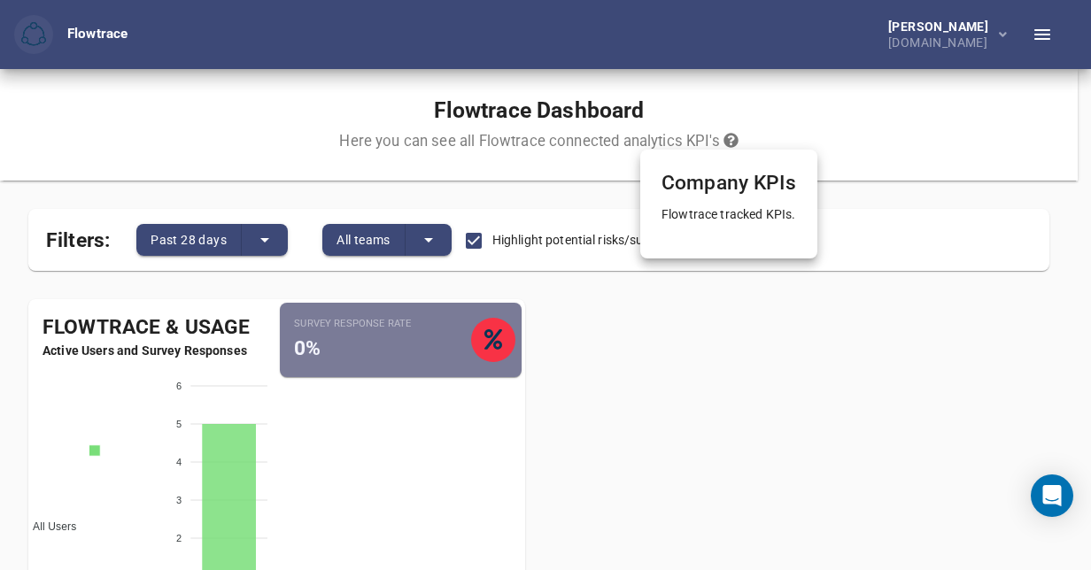
click at [725, 220] on p "Flowtrace tracked KPIs." at bounding box center [729, 215] width 135 height 18
click at [718, 190] on h4 "Company KPIs" at bounding box center [729, 184] width 135 height 27
click at [716, 212] on p "Flowtrace tracked KPIs." at bounding box center [729, 215] width 135 height 18
click at [668, 189] on h4 "Company KPIs" at bounding box center [729, 184] width 135 height 27
click at [716, 216] on p "Flowtrace tracked KPIs." at bounding box center [729, 215] width 135 height 18
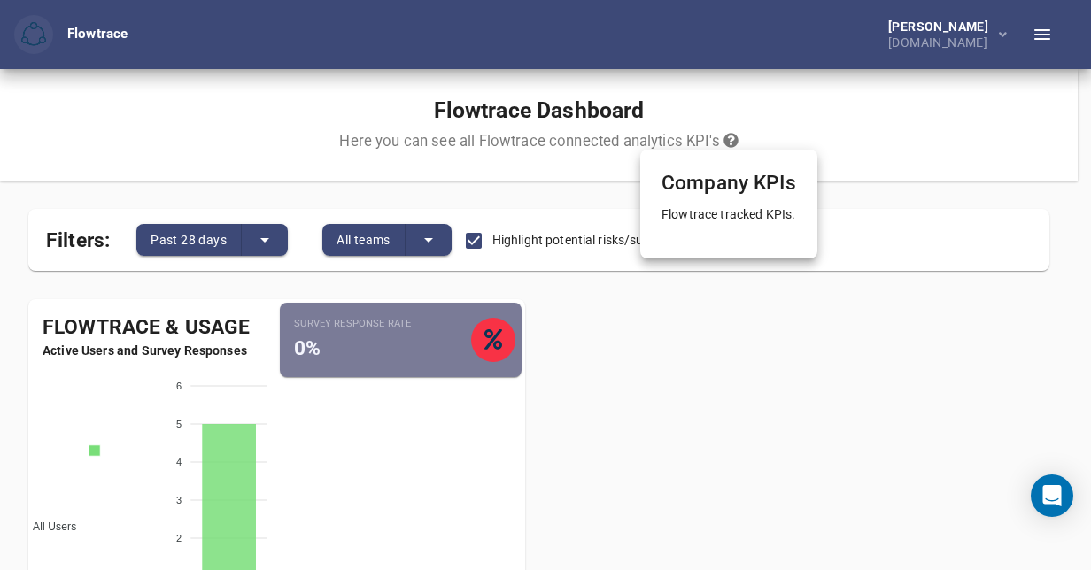
click at [857, 400] on div at bounding box center [545, 285] width 1091 height 570
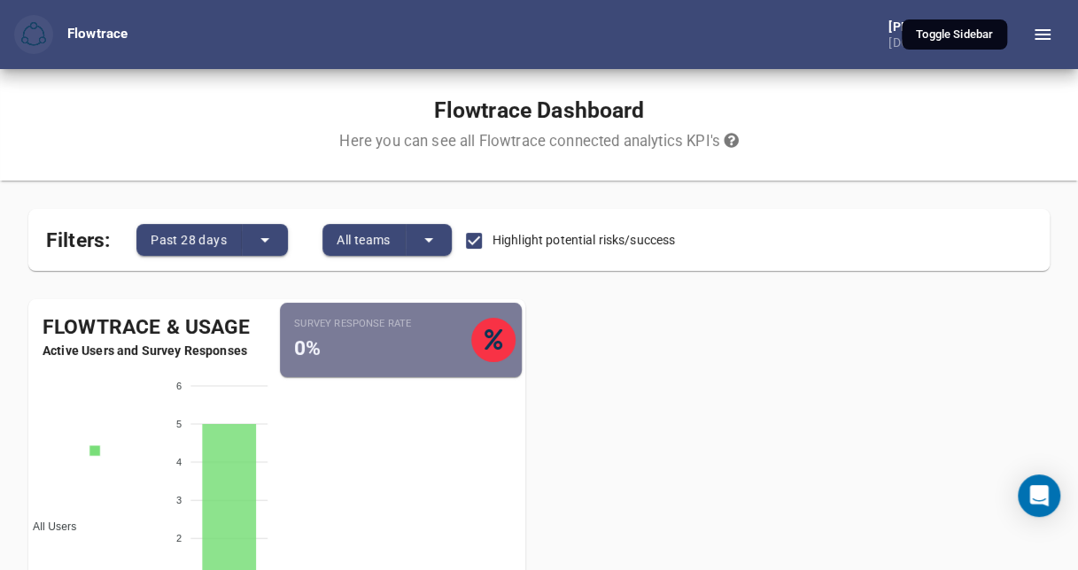
click at [1040, 35] on icon "button" at bounding box center [1043, 34] width 16 height 11
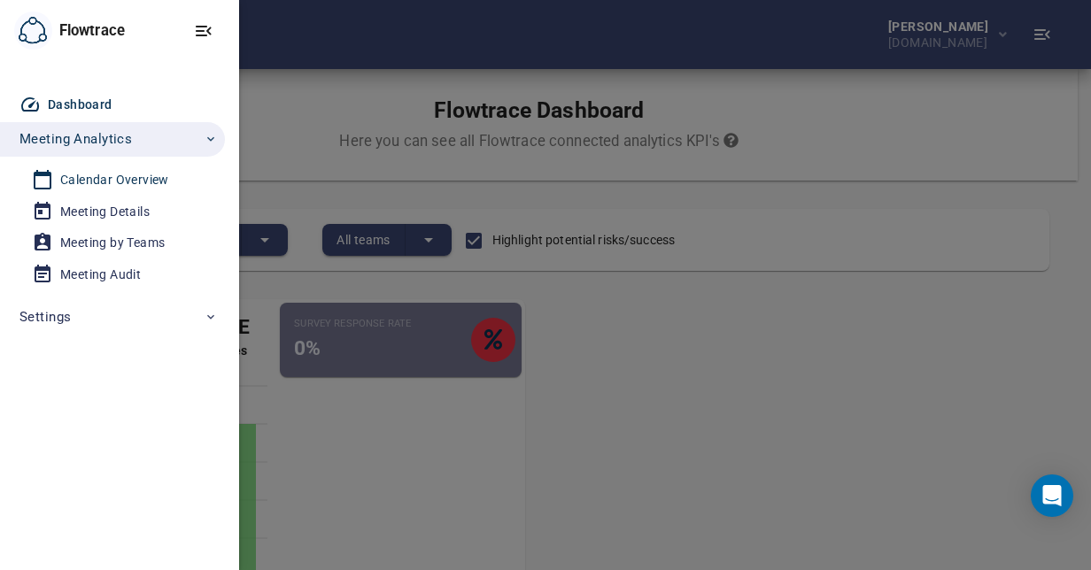
click at [97, 177] on div "Calendar Overview" at bounding box center [114, 180] width 109 height 22
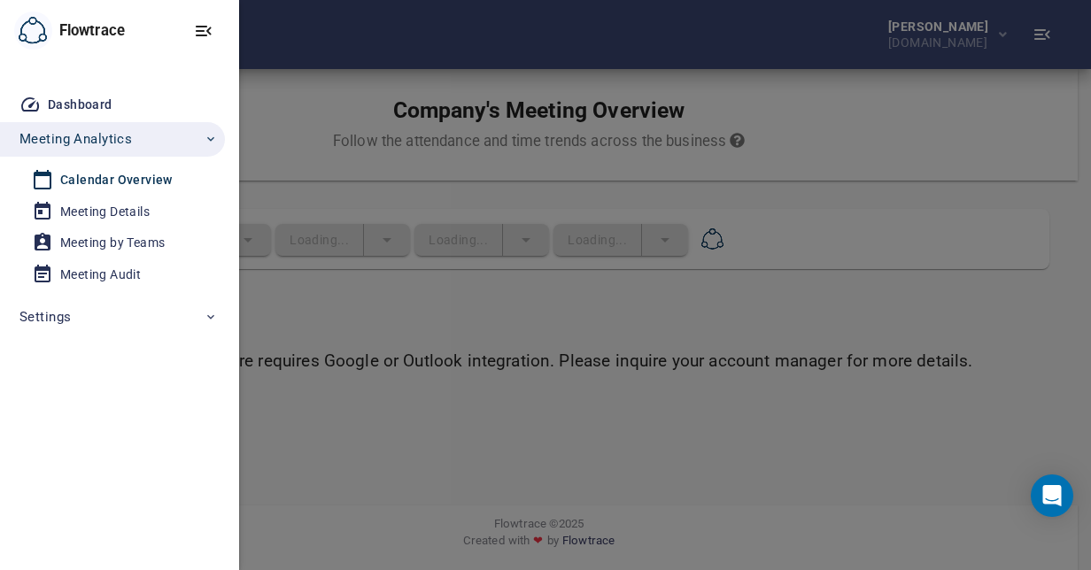
click at [97, 181] on div "Calendar Overview" at bounding box center [116, 180] width 113 height 22
click at [367, 356] on div at bounding box center [545, 285] width 1091 height 570
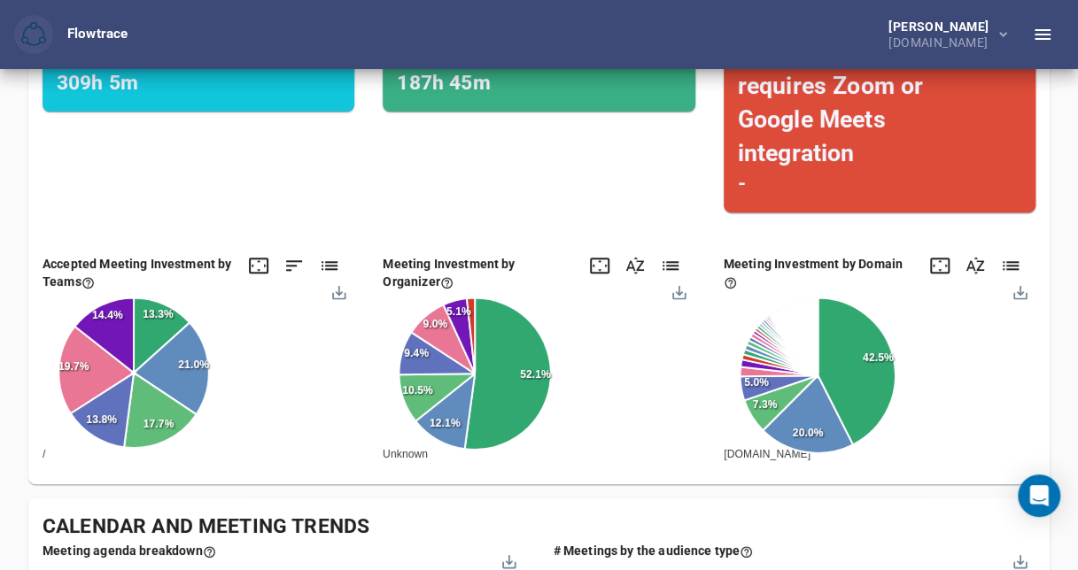
scroll to position [326, 0]
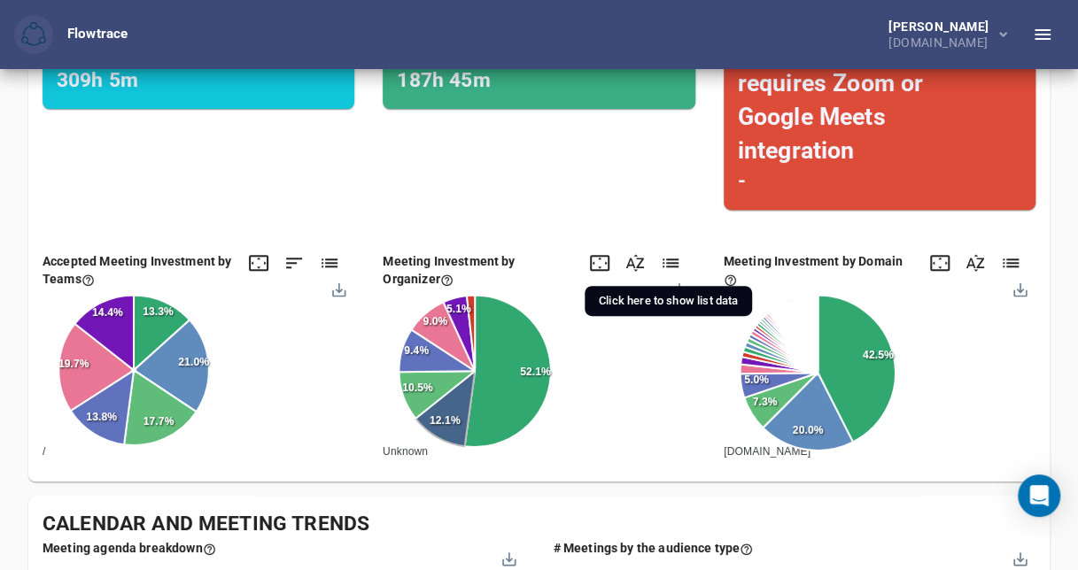
click at [674, 263] on icon at bounding box center [671, 263] width 16 height 9
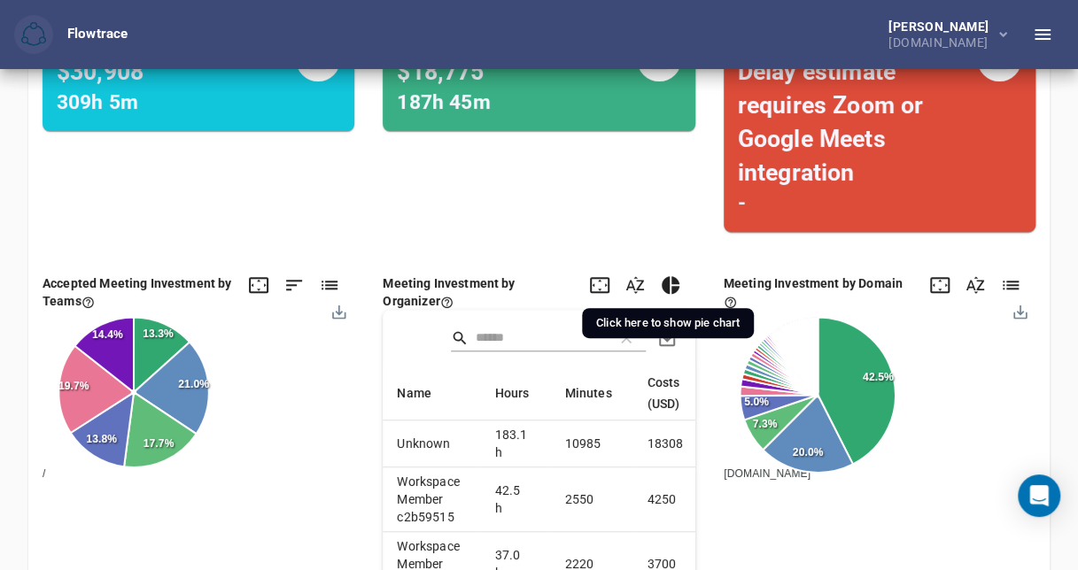
scroll to position [300, 0]
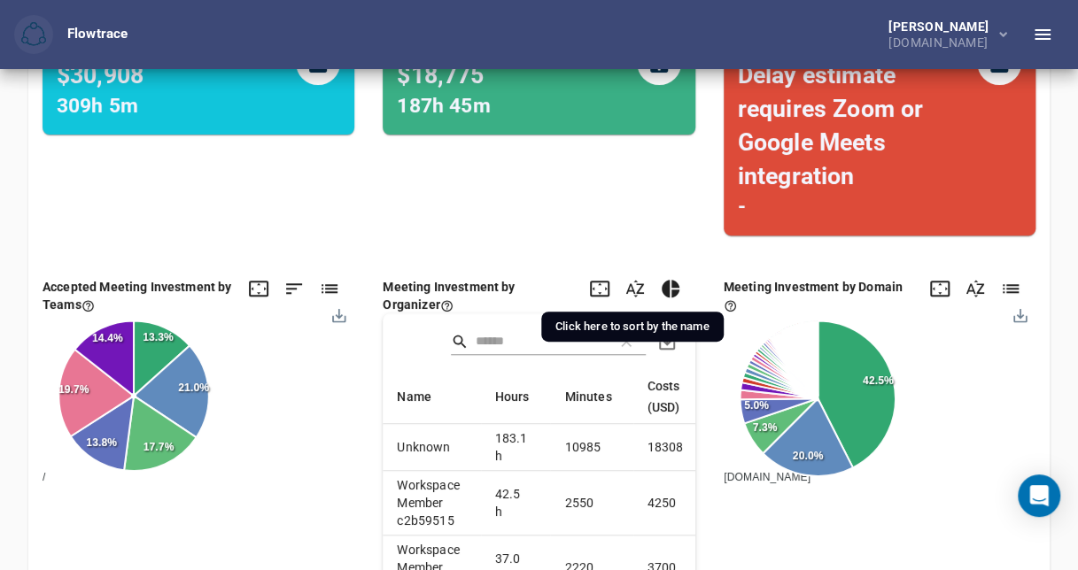
click at [636, 287] on icon at bounding box center [635, 288] width 21 height 21
click at [665, 286] on icon at bounding box center [671, 289] width 18 height 18
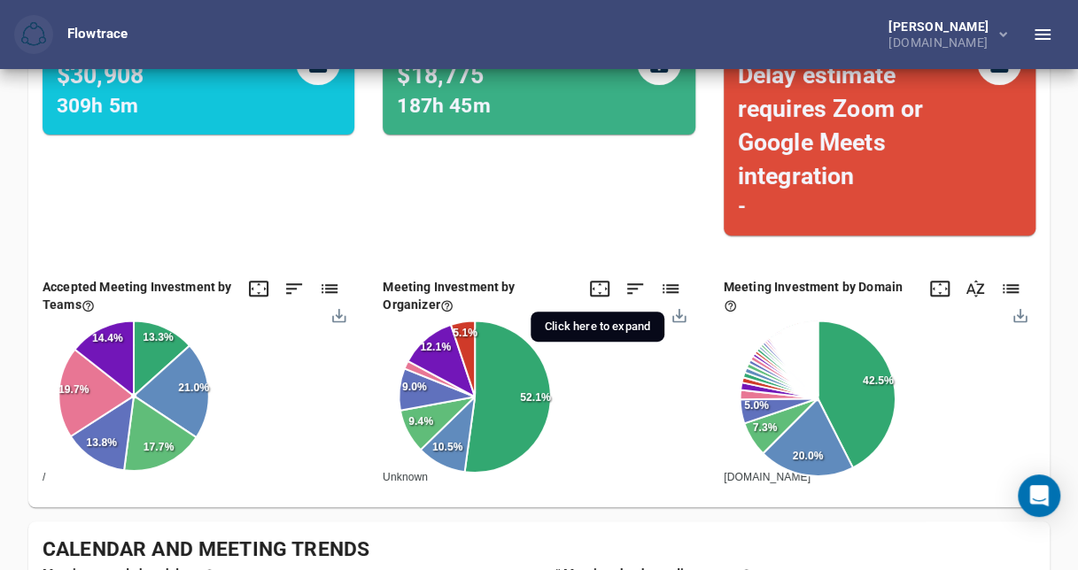
click at [596, 286] on icon at bounding box center [599, 288] width 21 height 21
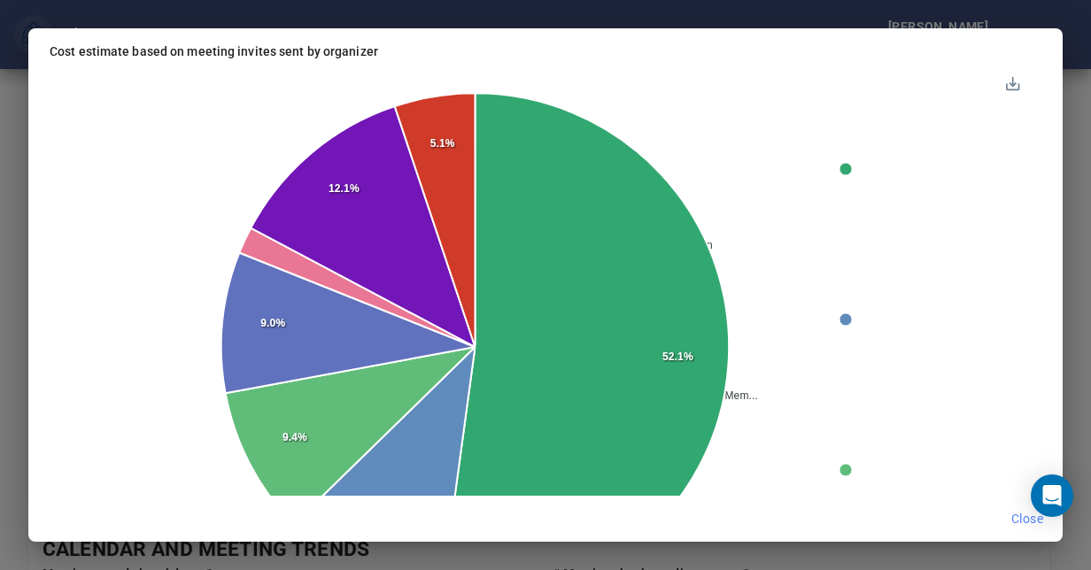
click at [1012, 84] on div at bounding box center [1012, 81] width 15 height 15
drag, startPoint x: 1033, startPoint y: 516, endPoint x: 937, endPoint y: 516, distance: 95.7
click at [1014, 515] on span "Close" at bounding box center [1028, 519] width 32 height 22
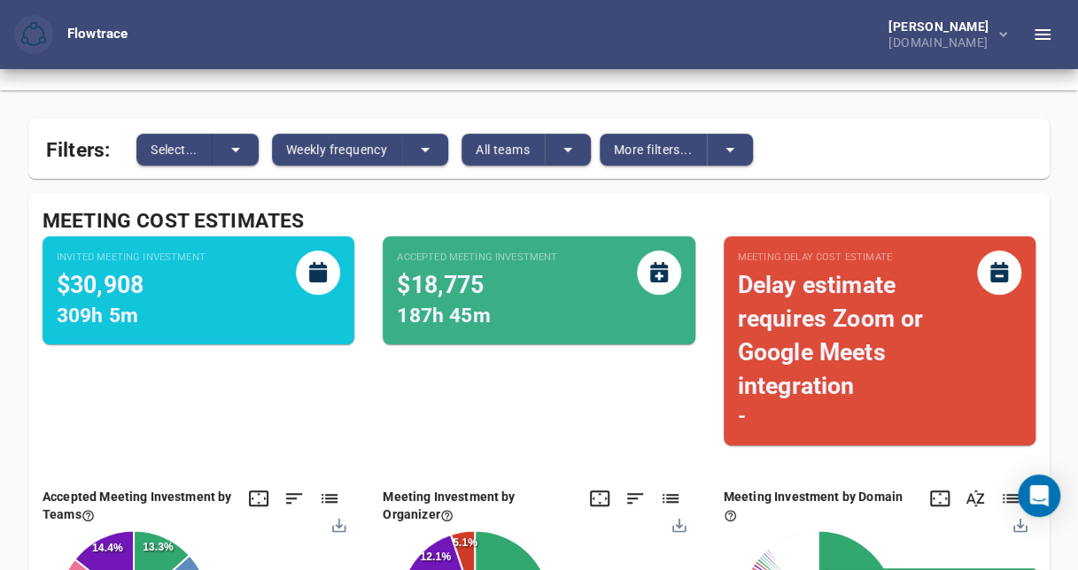
scroll to position [0, 0]
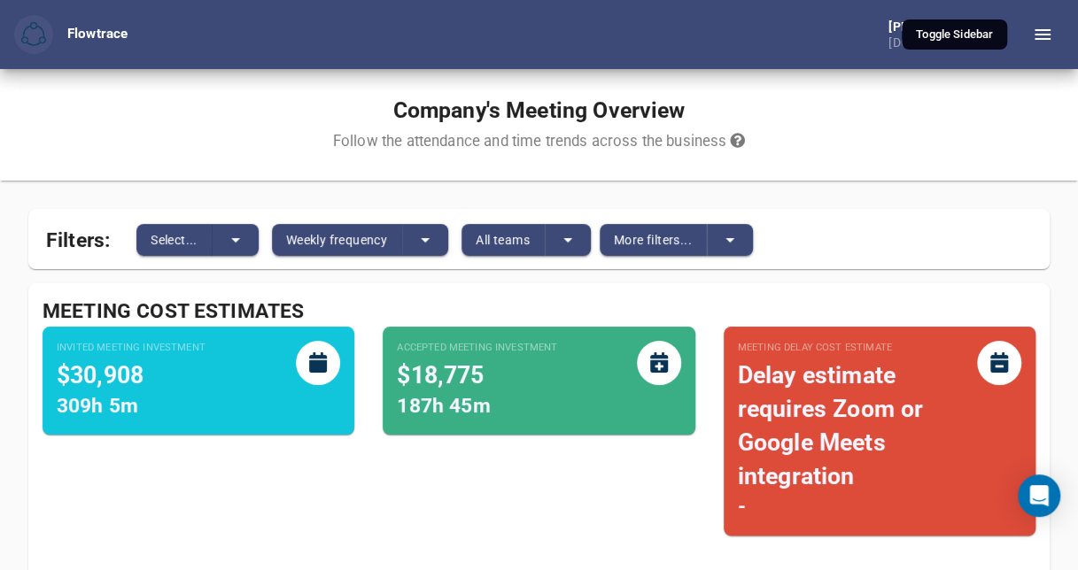
click at [1033, 32] on icon "button" at bounding box center [1042, 34] width 21 height 21
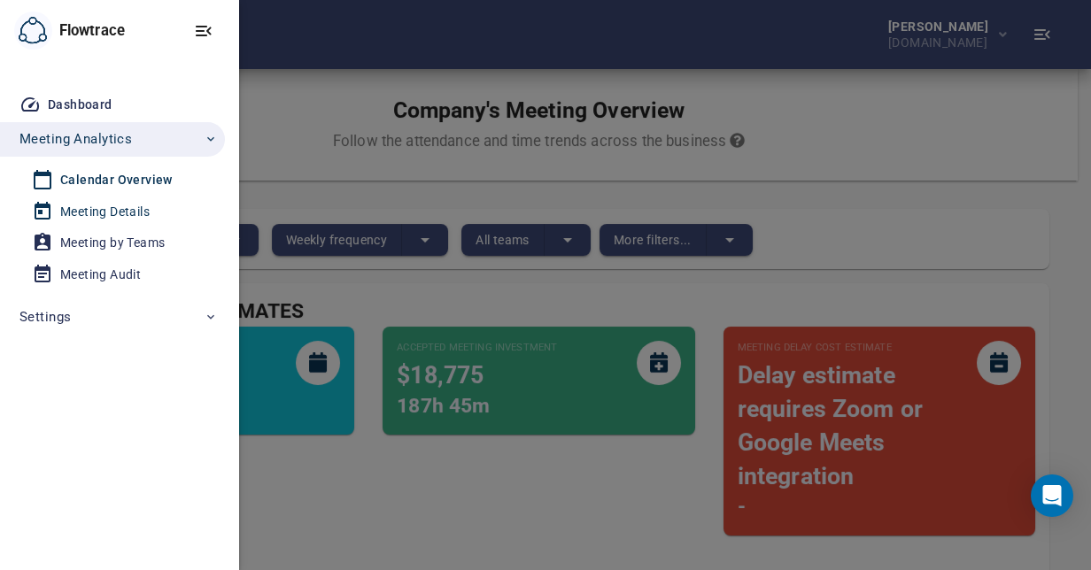
drag, startPoint x: 82, startPoint y: 204, endPoint x: 79, endPoint y: 213, distance: 9.5
click at [82, 204] on div "Meeting Details" at bounding box center [104, 212] width 89 height 22
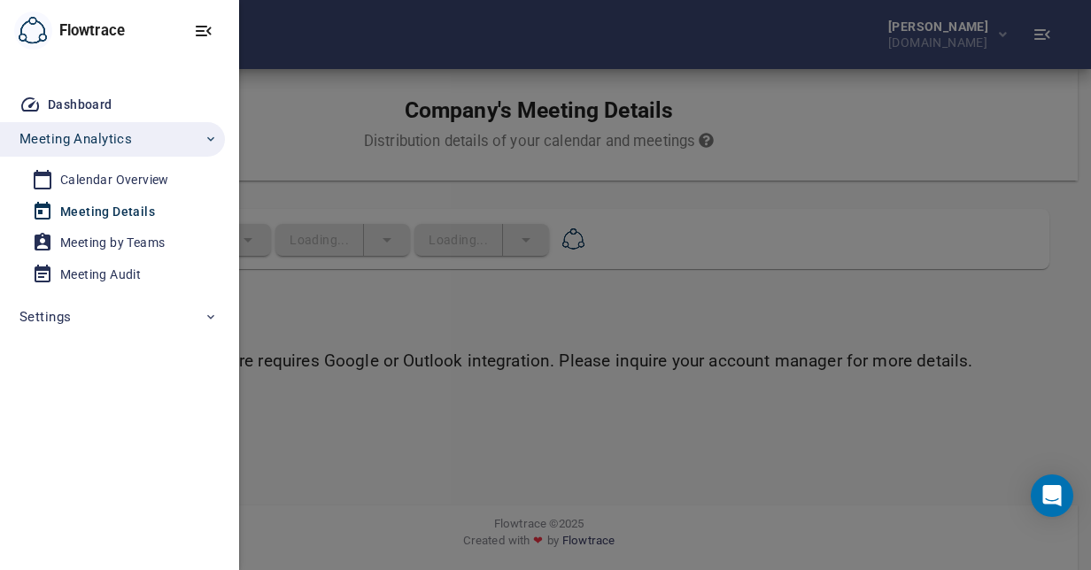
click at [532, 328] on div at bounding box center [545, 285] width 1091 height 570
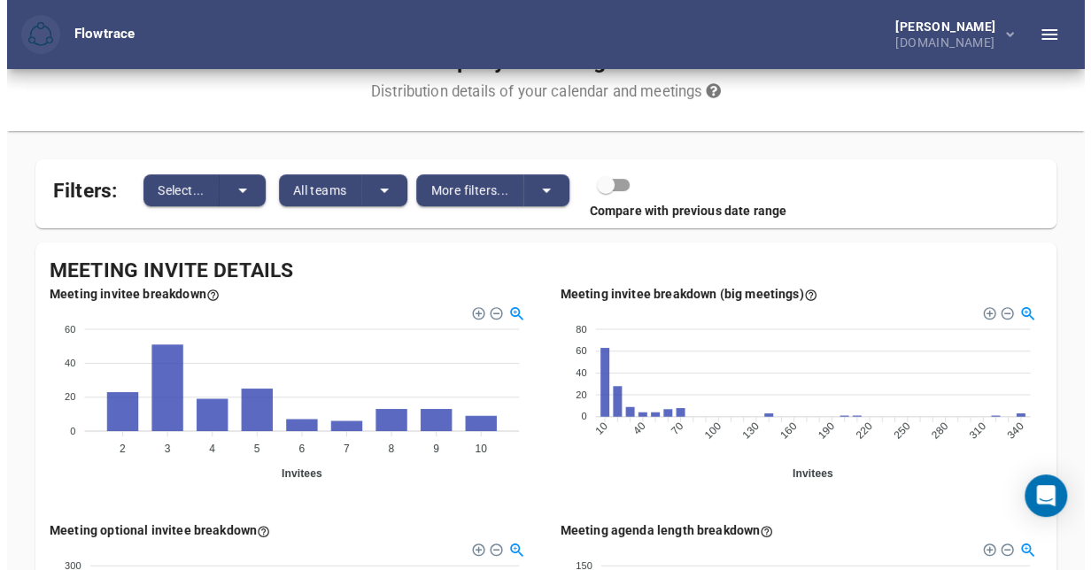
scroll to position [25, 0]
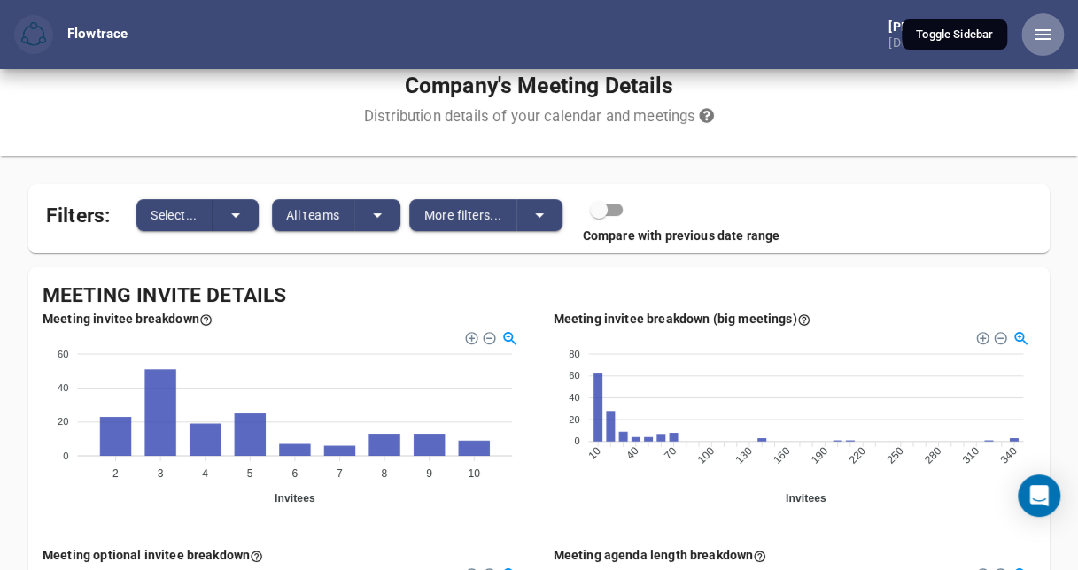
click at [1039, 30] on icon "button" at bounding box center [1043, 34] width 16 height 11
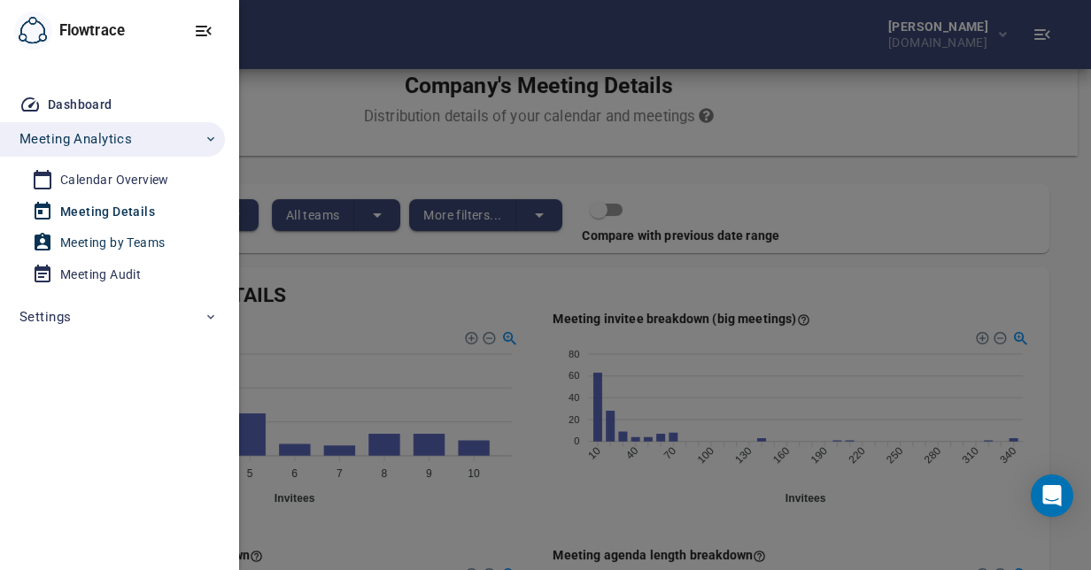
click at [95, 240] on div "Meeting by Teams" at bounding box center [112, 243] width 105 height 22
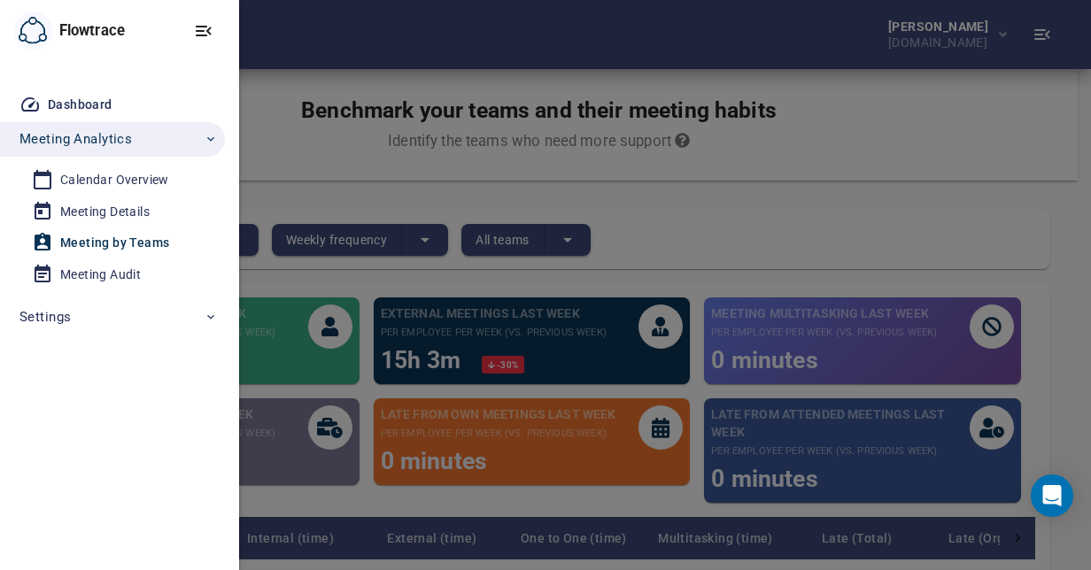
drag, startPoint x: 704, startPoint y: 195, endPoint x: 687, endPoint y: 199, distance: 17.4
click at [701, 198] on div at bounding box center [545, 285] width 1091 height 570
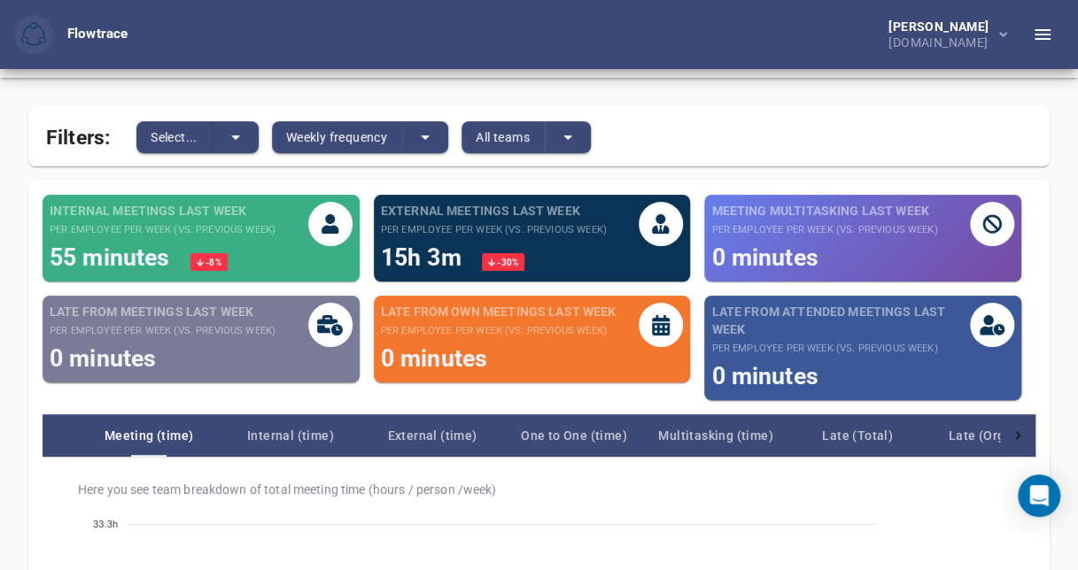
scroll to position [113, 0]
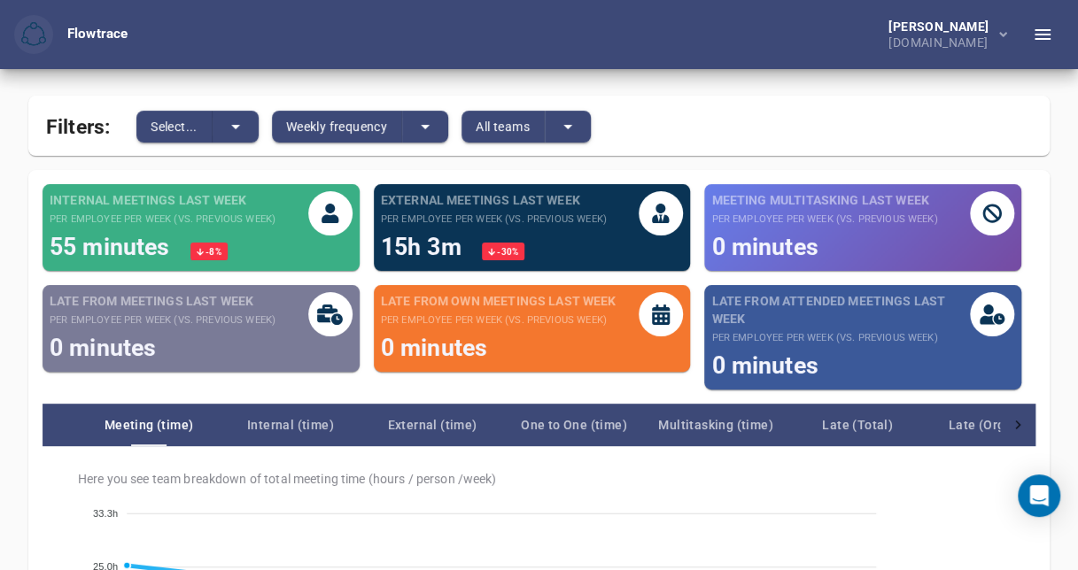
click at [904, 226] on small "per employee per week (vs. previous week)" at bounding box center [824, 220] width 226 height 14
drag, startPoint x: 888, startPoint y: 313, endPoint x: 863, endPoint y: 320, distance: 25.8
click at [888, 314] on span "Late from attended meetings last week" at bounding box center [840, 309] width 259 height 35
click at [602, 335] on div "0 minutes" at bounding box center [499, 348] width 236 height 34
click at [478, 230] on div "15h 3m -30 %" at bounding box center [494, 247] width 226 height 34
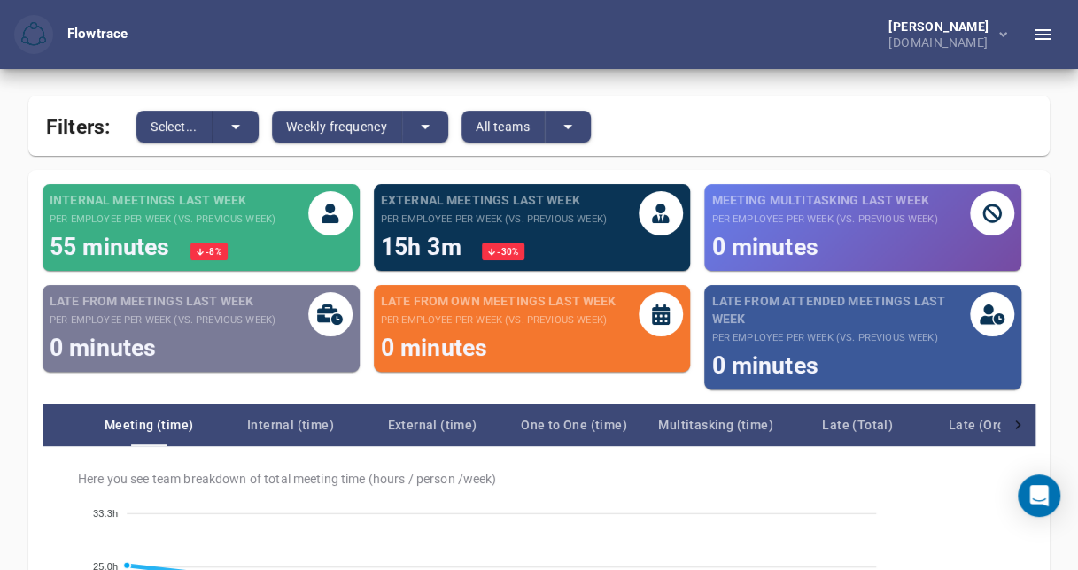
click at [252, 241] on div "55 minutes -8 %" at bounding box center [163, 247] width 226 height 34
click at [246, 305] on span "Late from meetings last week" at bounding box center [163, 301] width 226 height 18
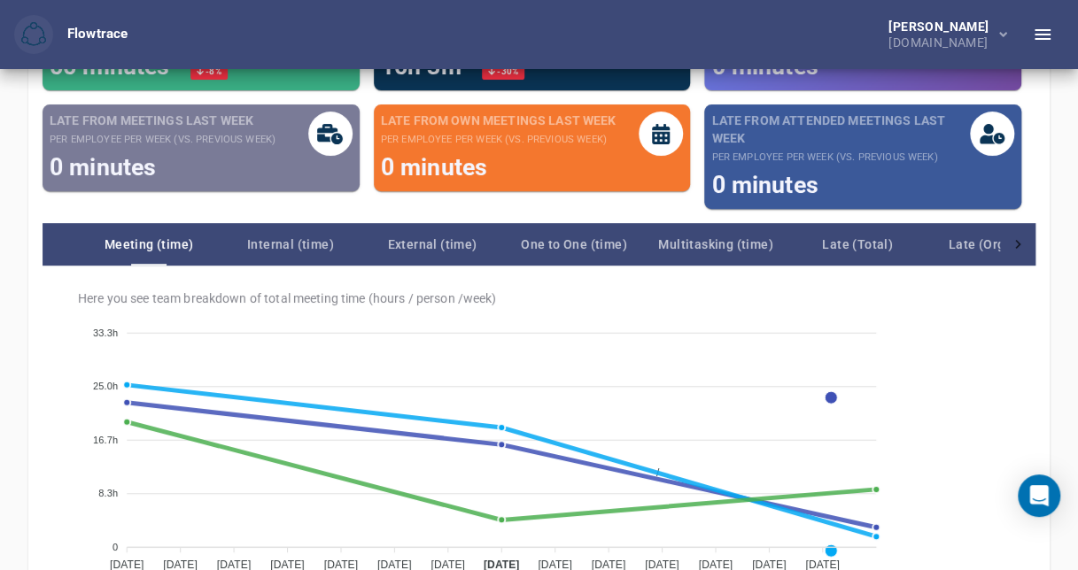
scroll to position [293, 0]
